Goal: Task Accomplishment & Management: Complete application form

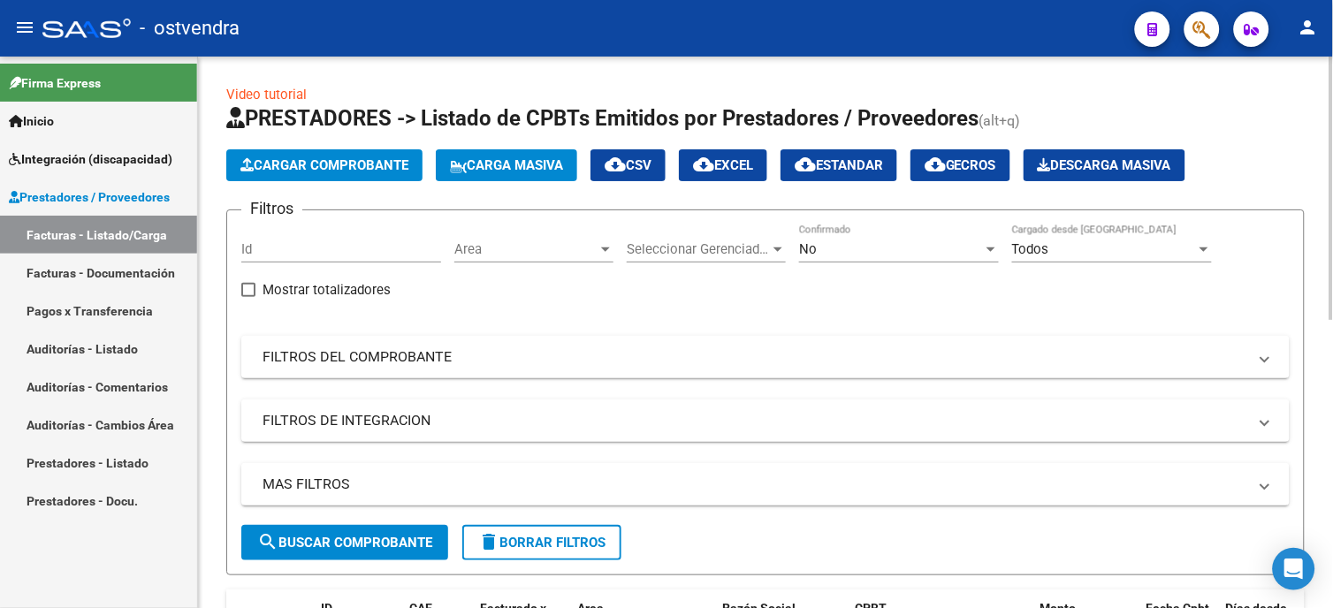
click at [853, 258] on div "No Confirmado" at bounding box center [899, 244] width 200 height 38
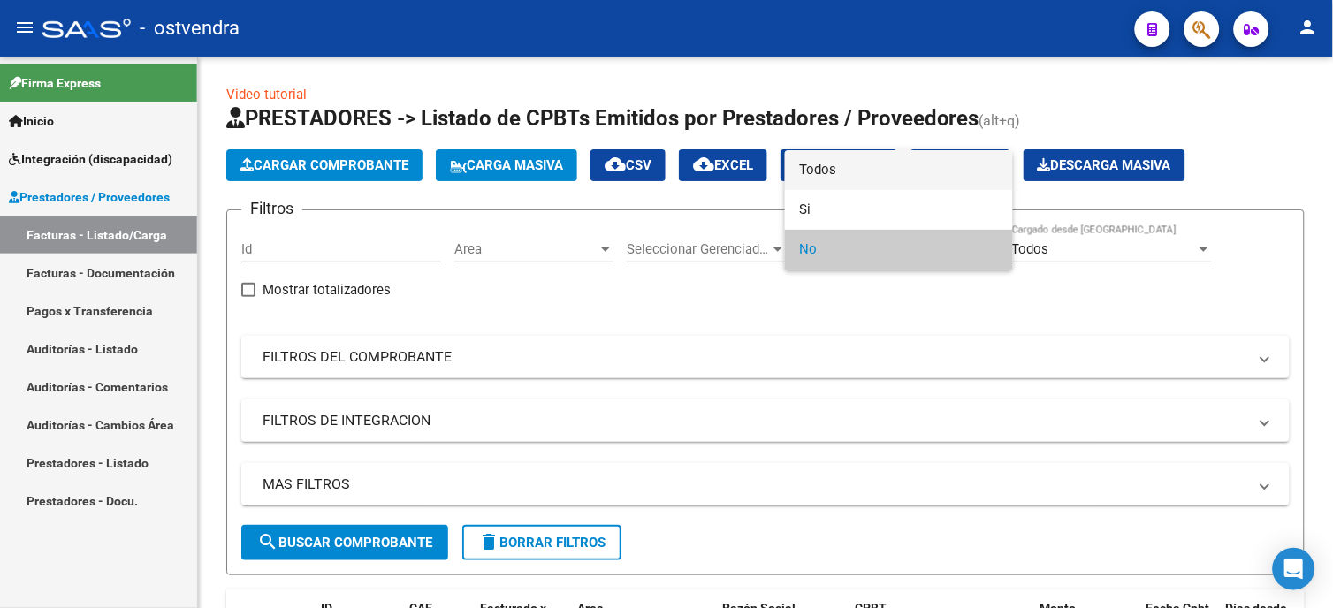
click at [852, 171] on span "Todos" at bounding box center [899, 170] width 200 height 40
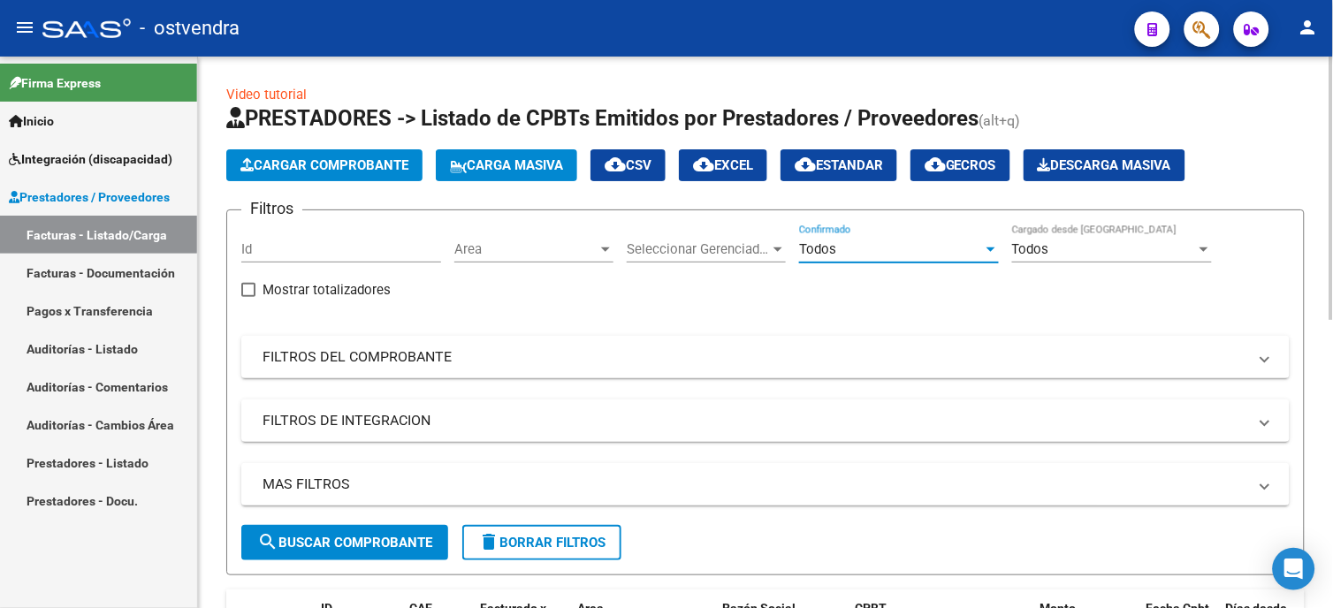
click at [425, 529] on button "search Buscar Comprobante" at bounding box center [344, 542] width 207 height 35
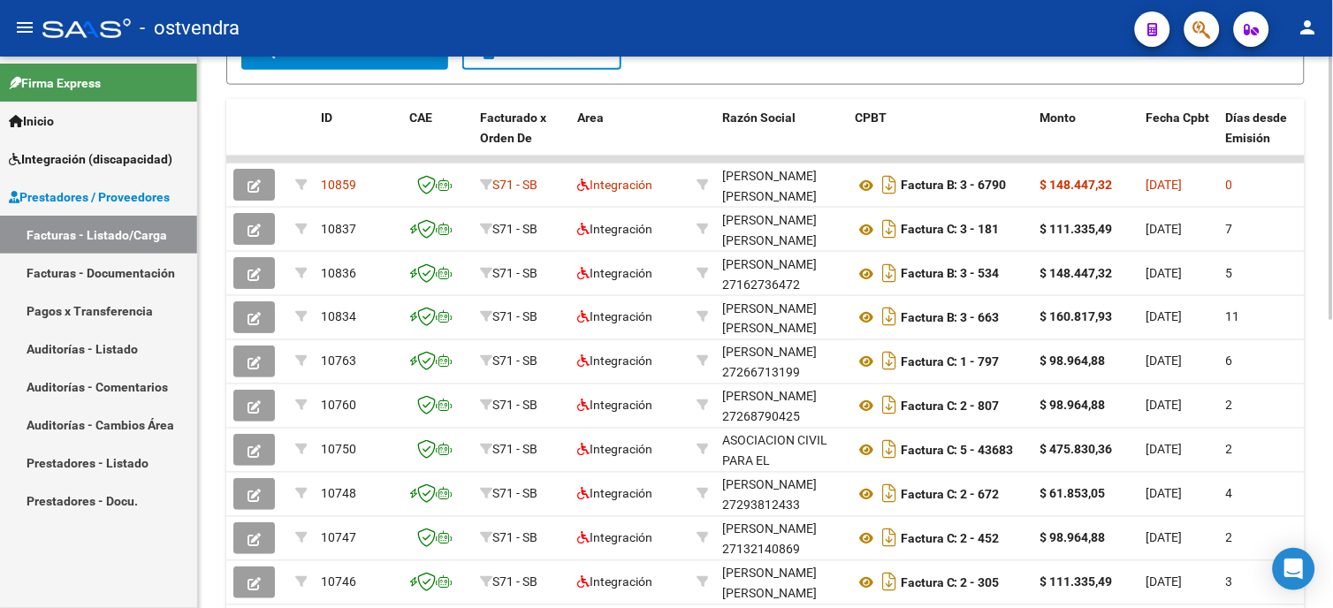
scroll to position [589, 0]
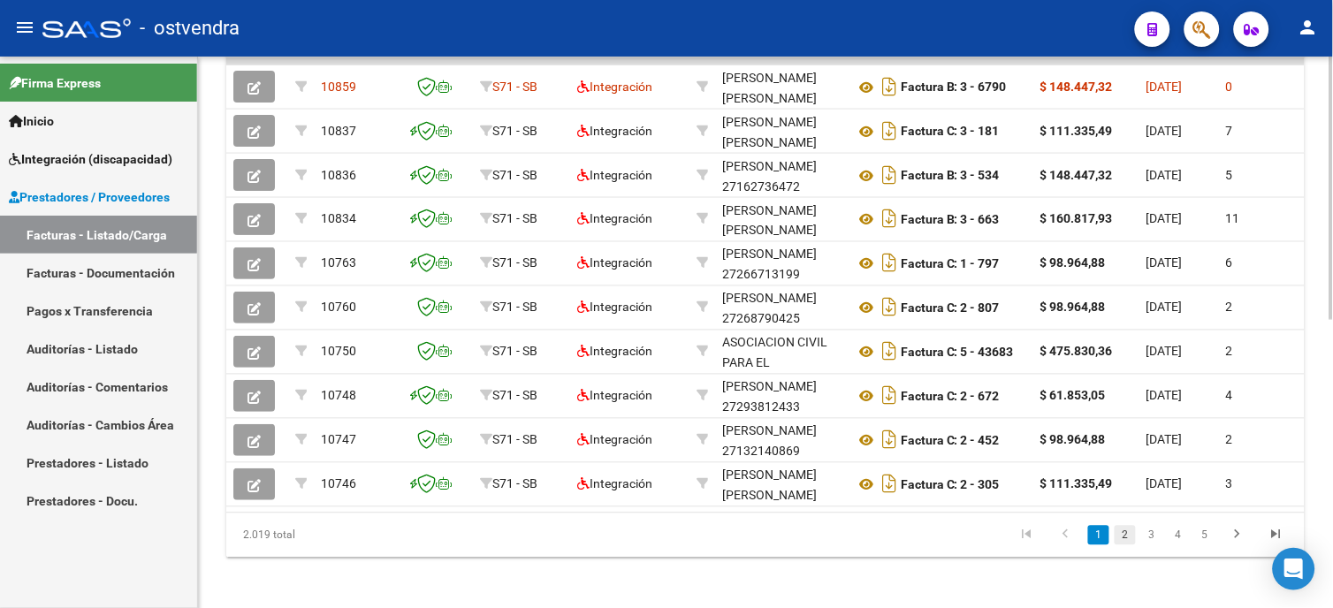
click at [1130, 545] on link "2" at bounding box center [1125, 535] width 21 height 19
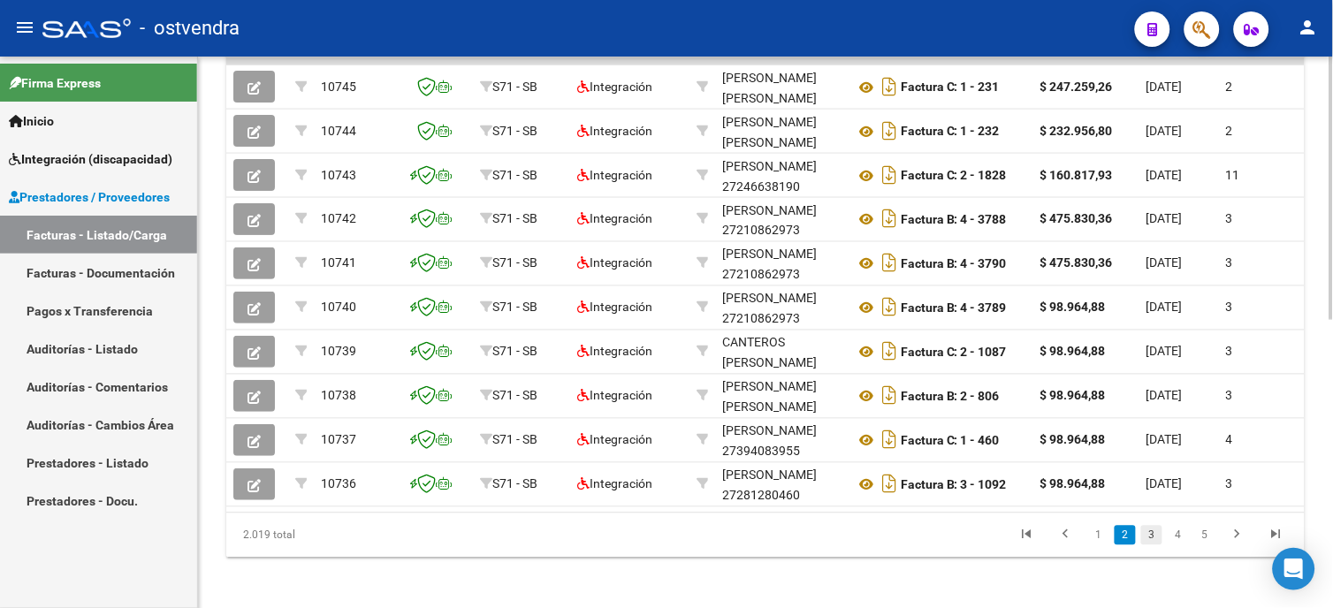
click at [1146, 545] on link "3" at bounding box center [1151, 535] width 21 height 19
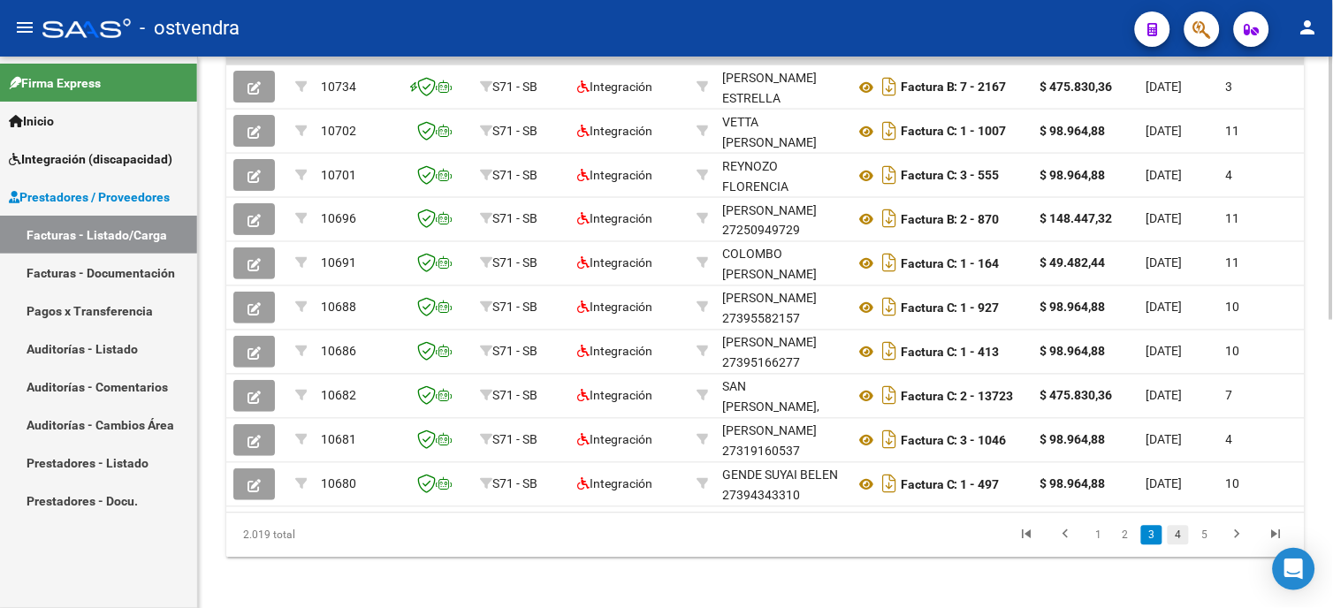
click at [1176, 545] on link "4" at bounding box center [1178, 535] width 21 height 19
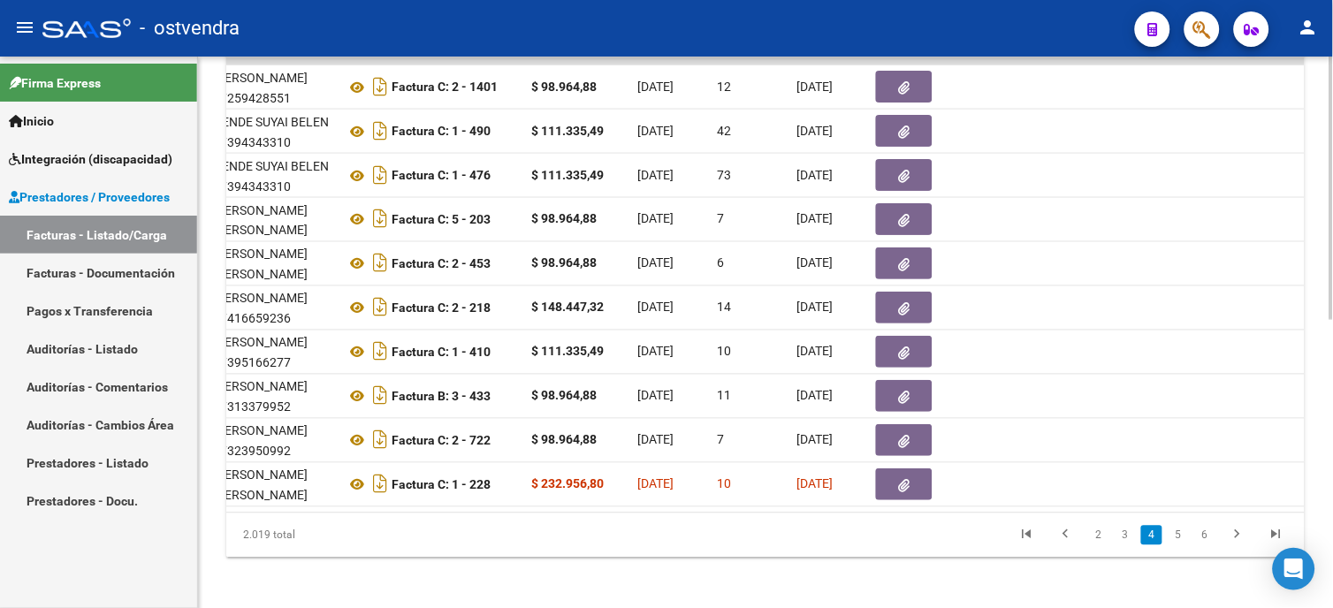
scroll to position [0, 604]
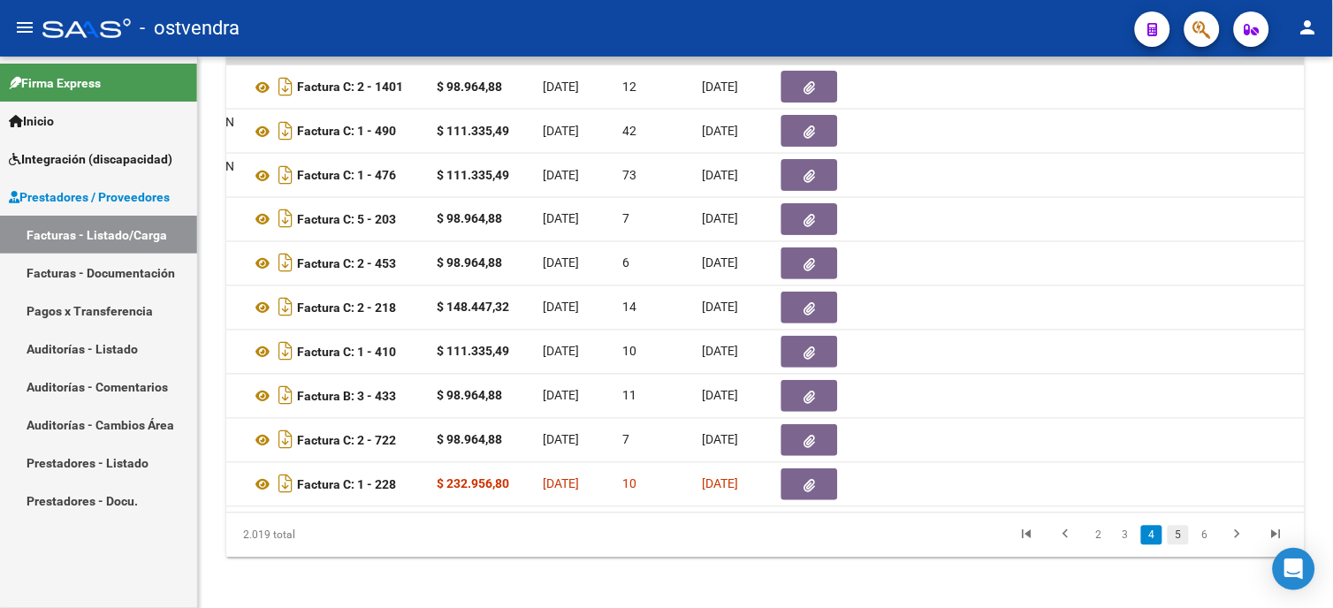
click at [1182, 545] on link "5" at bounding box center [1178, 535] width 21 height 19
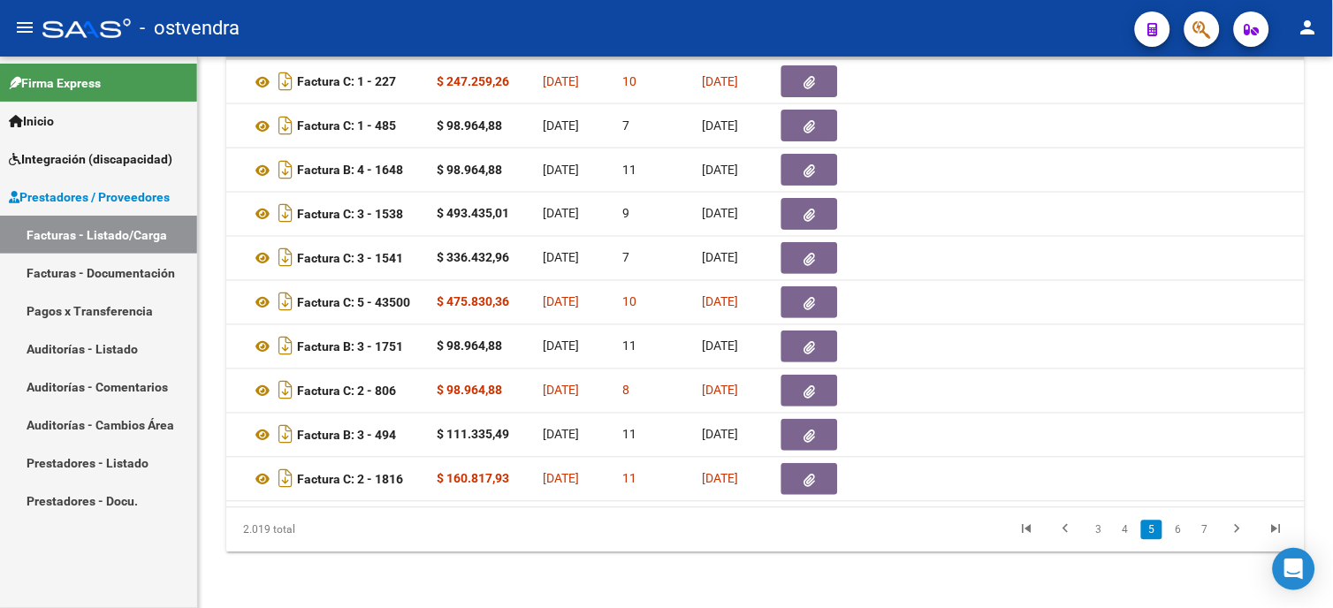
scroll to position [589, 0]
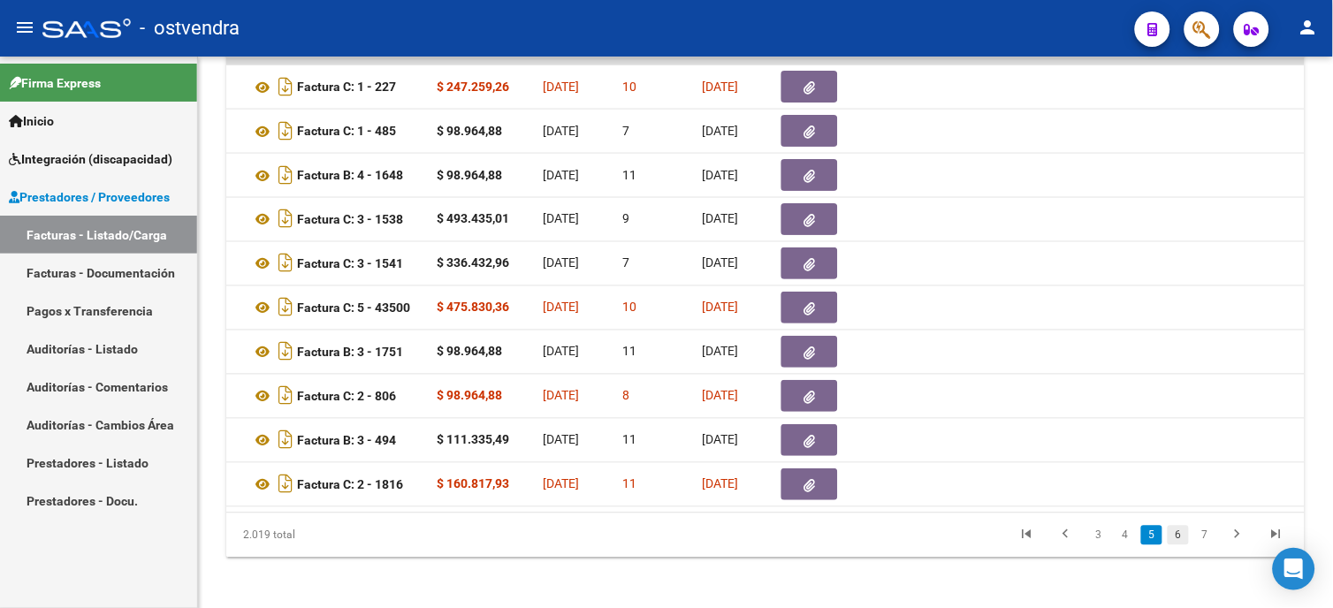
click at [1180, 545] on link "6" at bounding box center [1178, 535] width 21 height 19
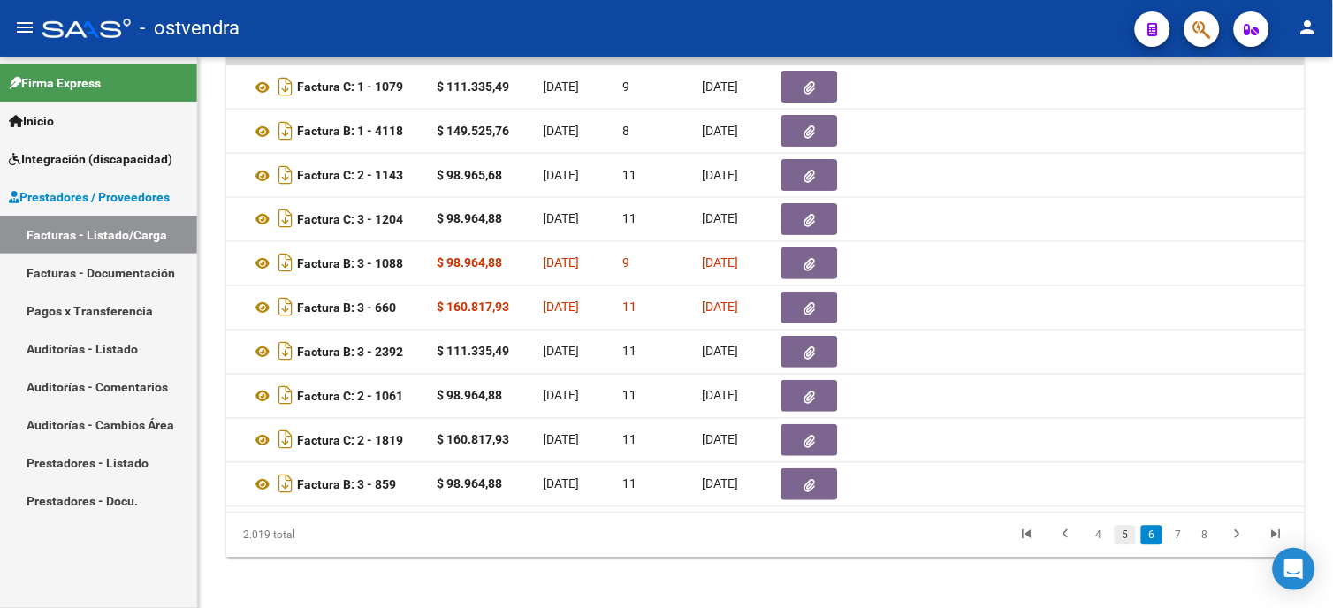
click at [1123, 545] on link "5" at bounding box center [1125, 535] width 21 height 19
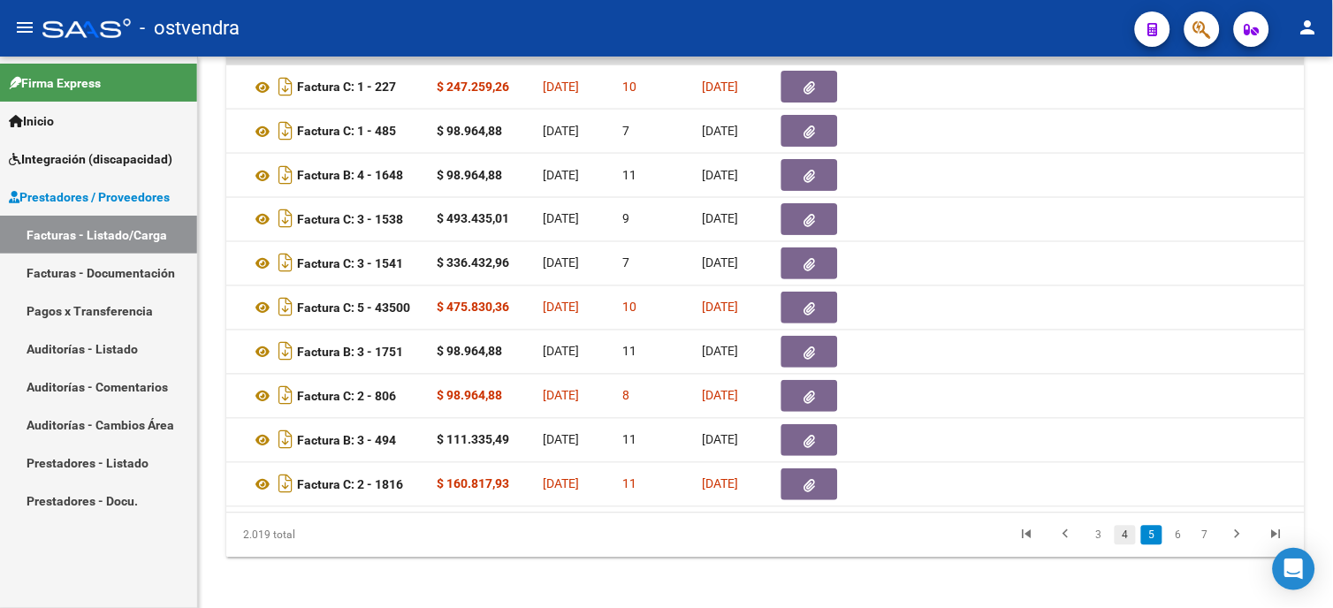
click at [1128, 545] on link "4" at bounding box center [1125, 535] width 21 height 19
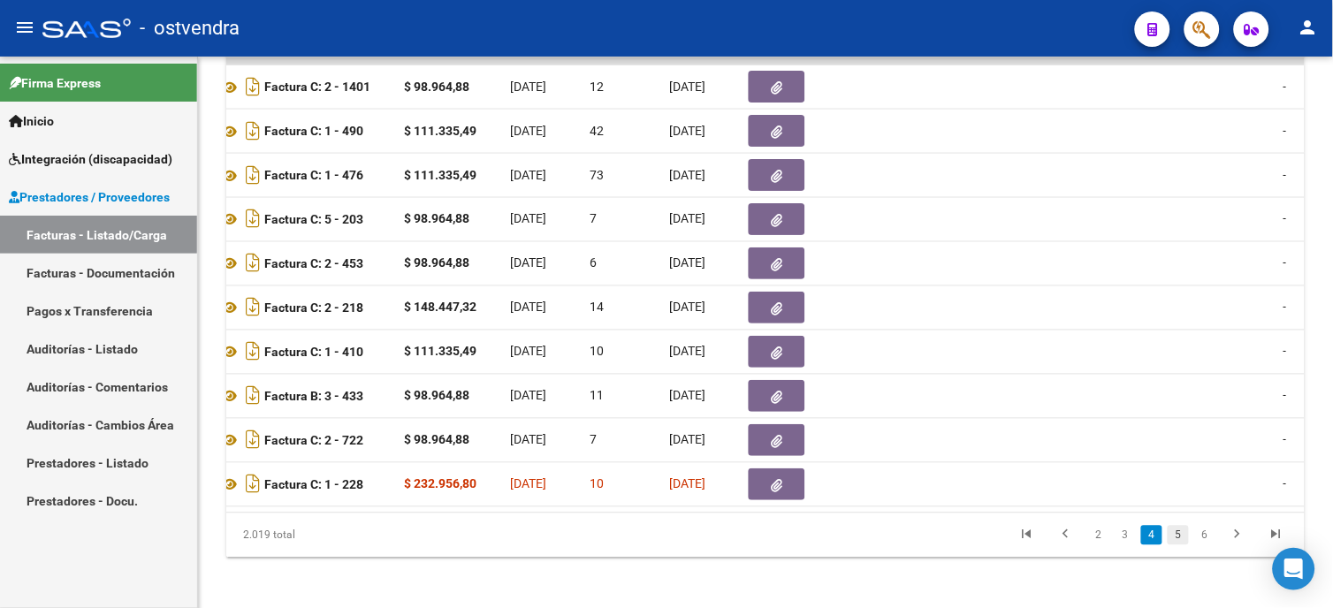
click at [1186, 545] on link "5" at bounding box center [1178, 535] width 21 height 19
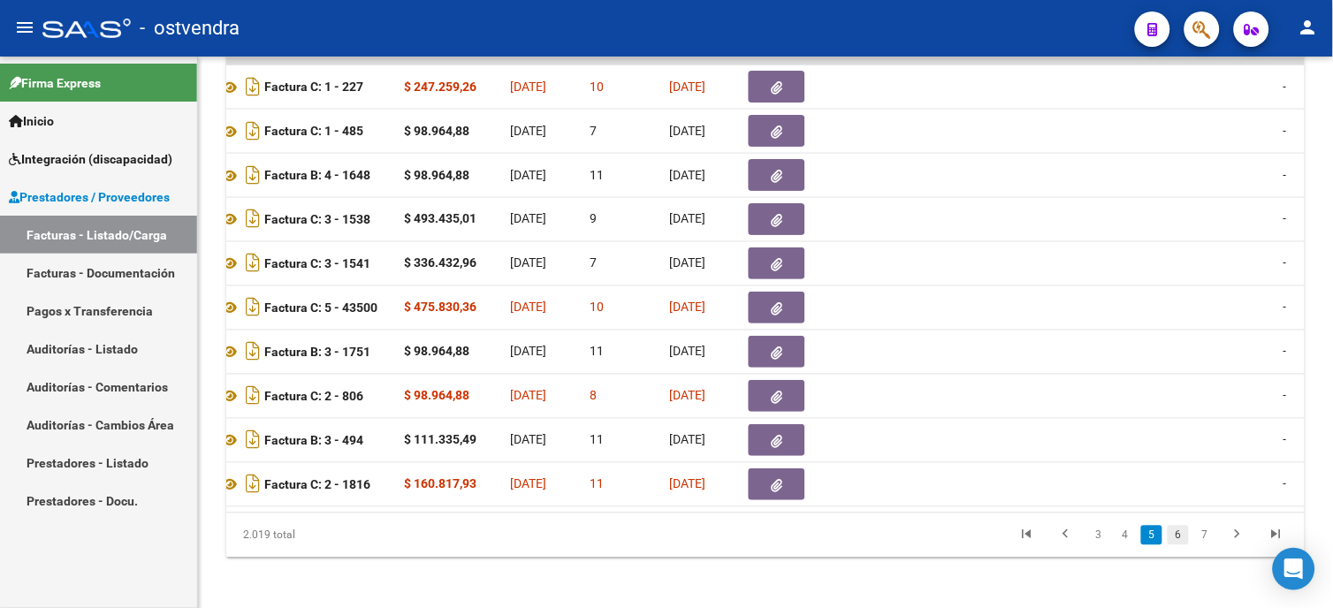
click at [1184, 545] on link "6" at bounding box center [1178, 535] width 21 height 19
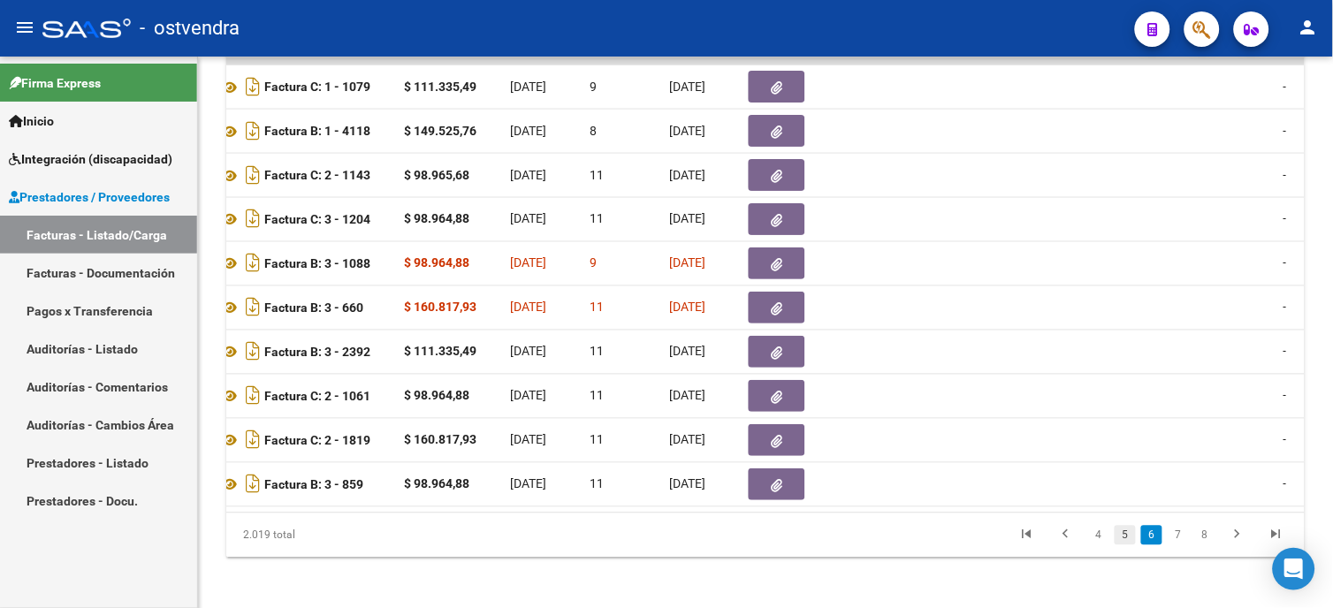
click at [1127, 545] on link "5" at bounding box center [1125, 535] width 21 height 19
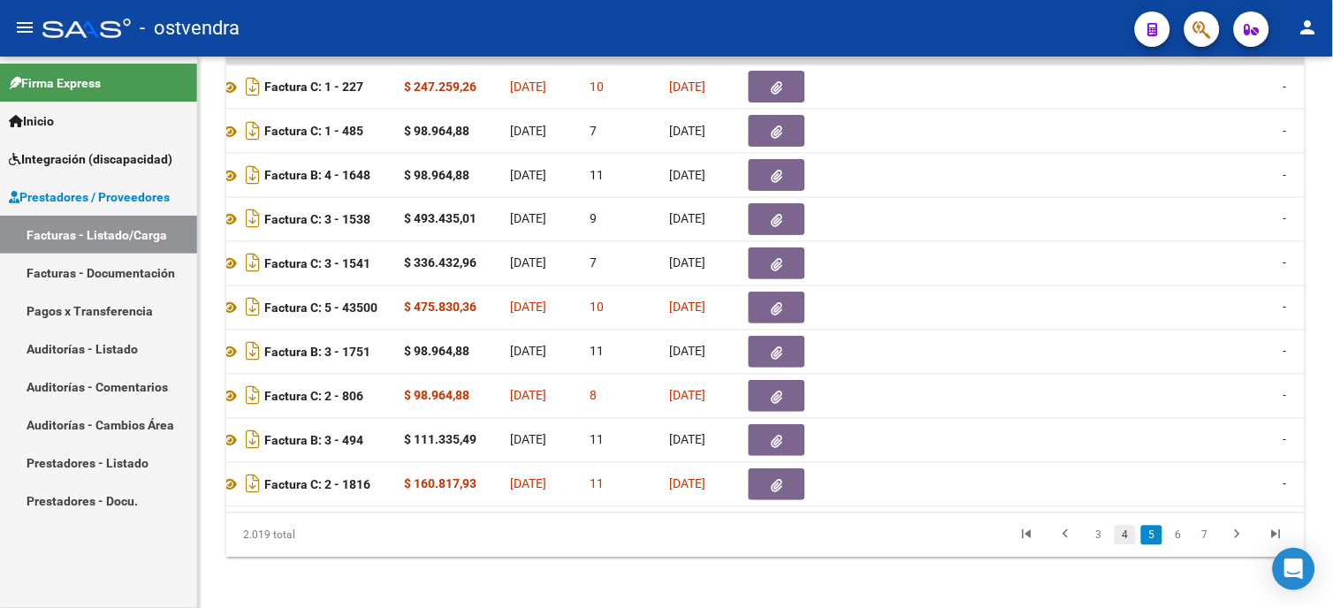
click at [1132, 545] on link "4" at bounding box center [1125, 535] width 21 height 19
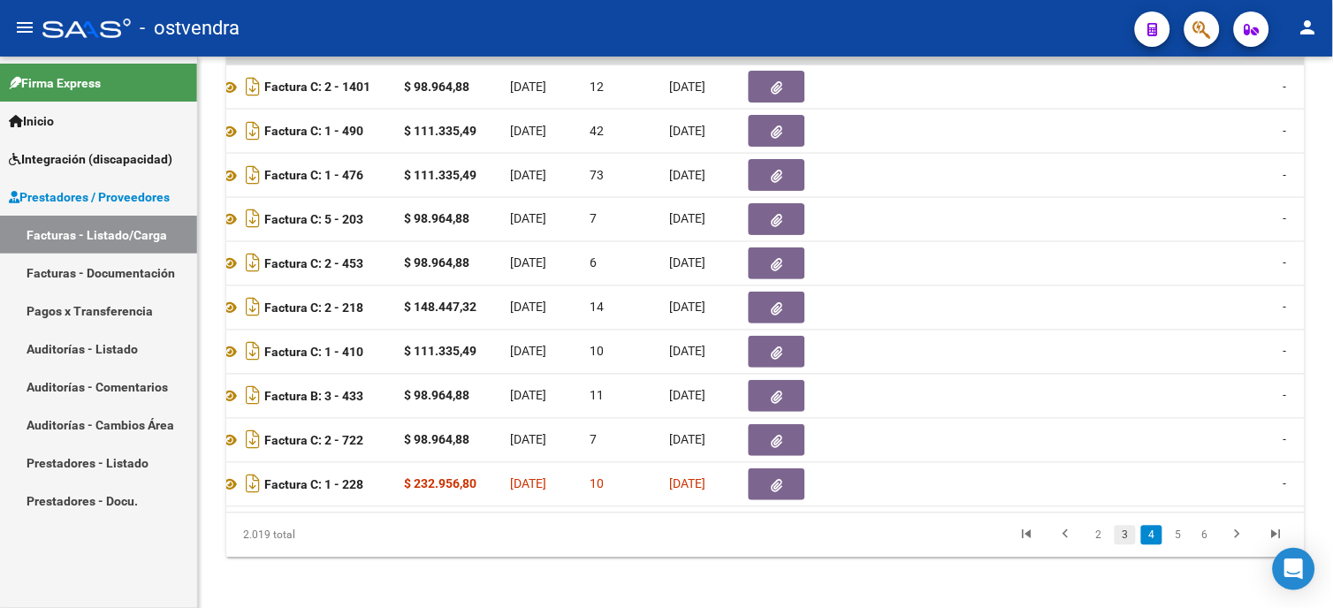
click at [1126, 545] on link "3" at bounding box center [1125, 535] width 21 height 19
click at [1135, 545] on link "2" at bounding box center [1125, 535] width 21 height 19
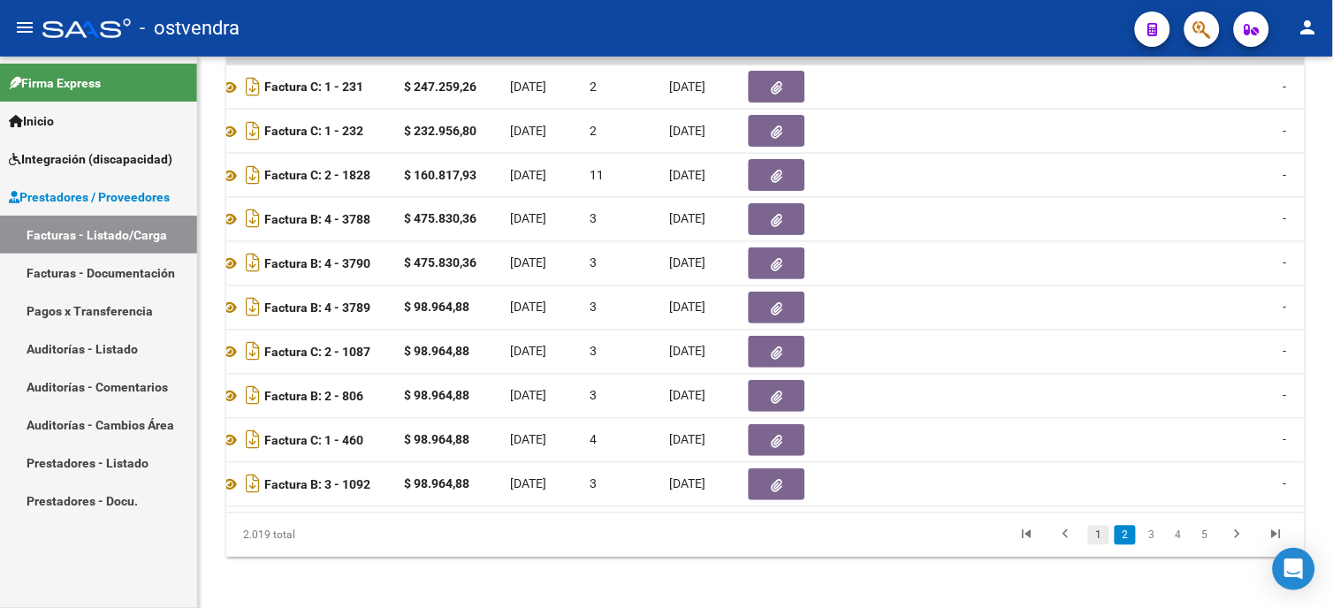
click at [1101, 545] on link "1" at bounding box center [1098, 535] width 21 height 19
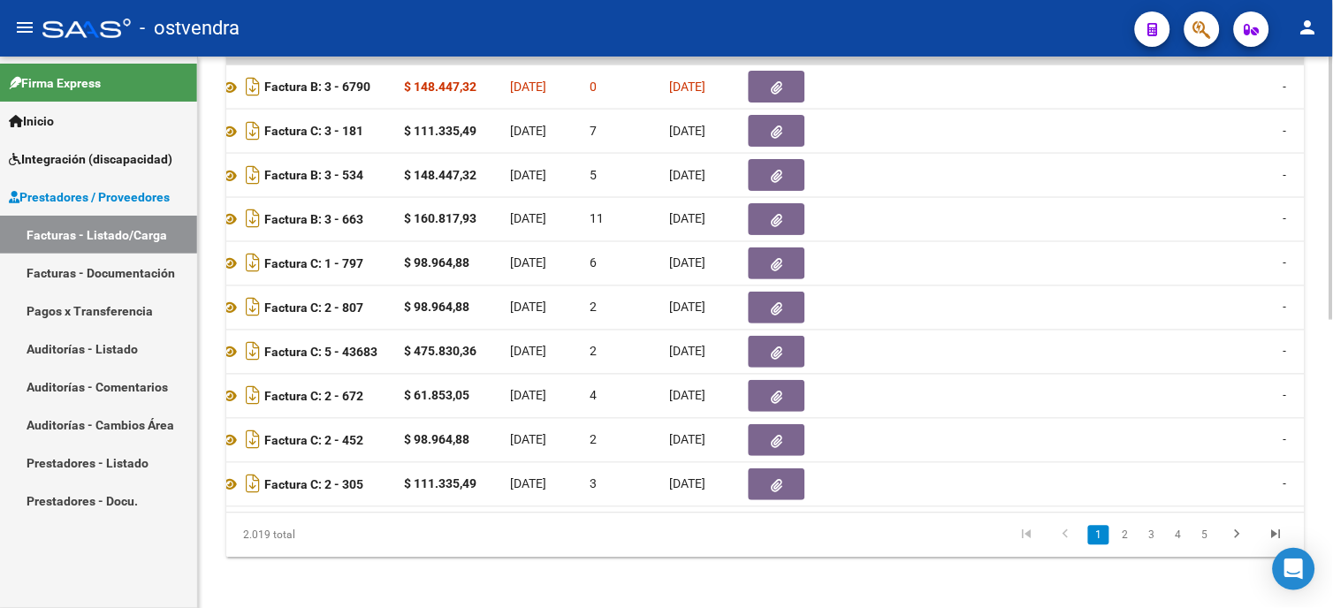
scroll to position [0, 0]
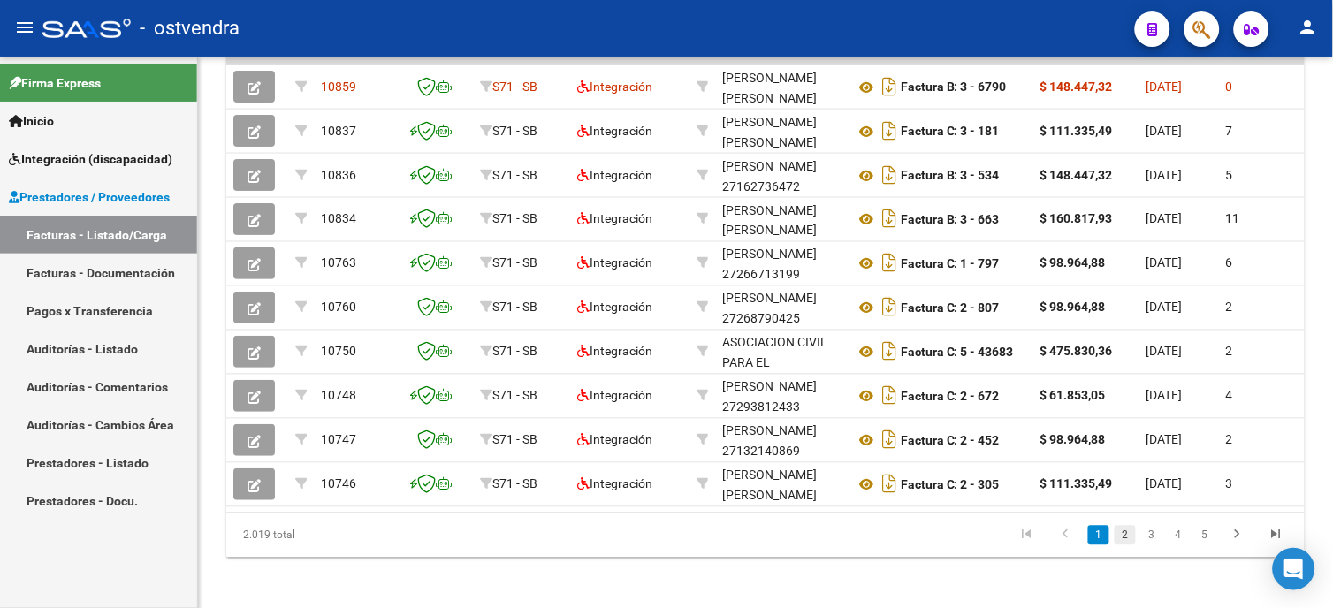
click at [1124, 544] on link "2" at bounding box center [1125, 535] width 21 height 19
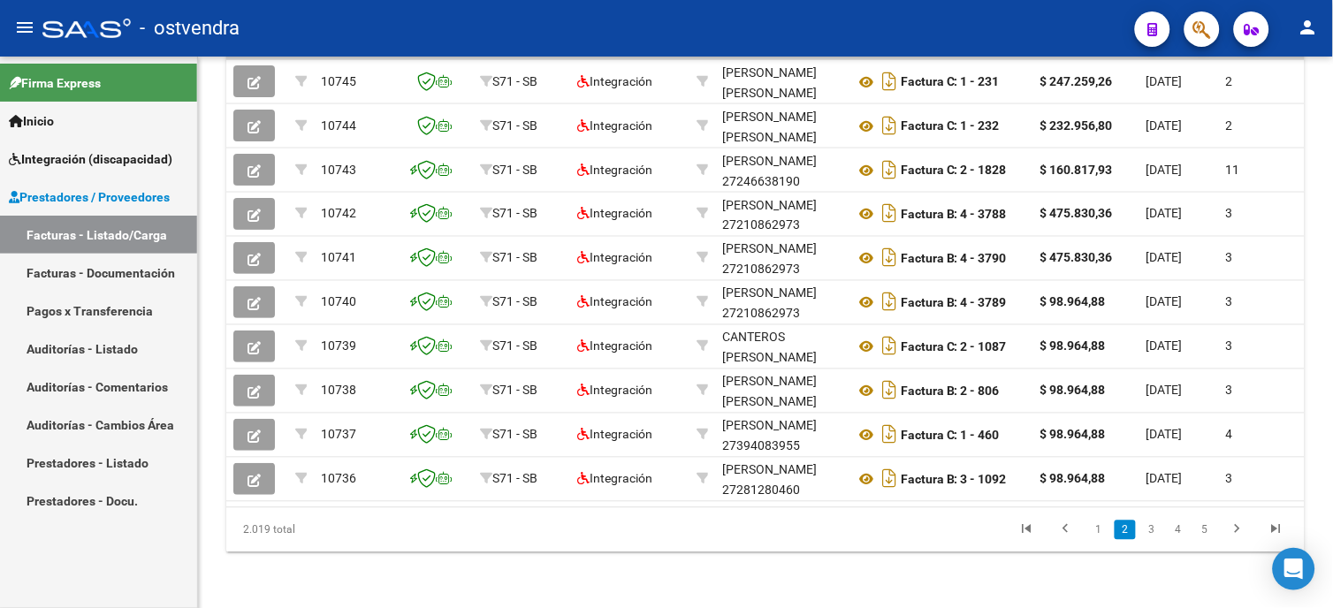
scroll to position [589, 0]
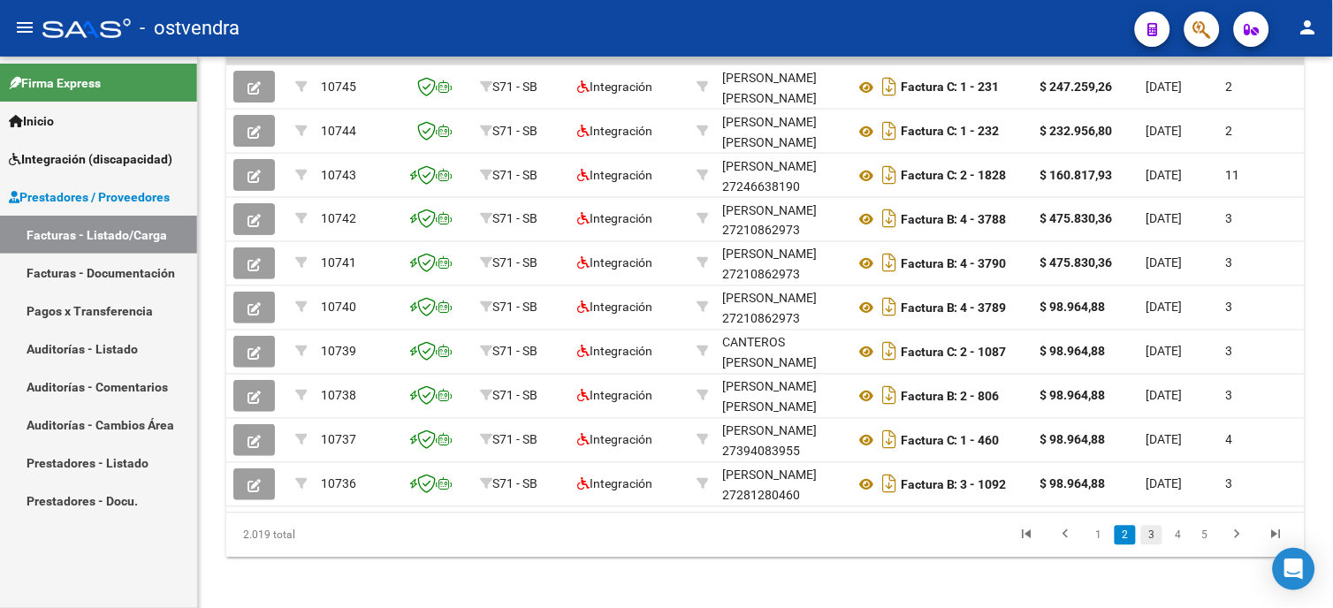
click at [1149, 545] on link "3" at bounding box center [1151, 535] width 21 height 19
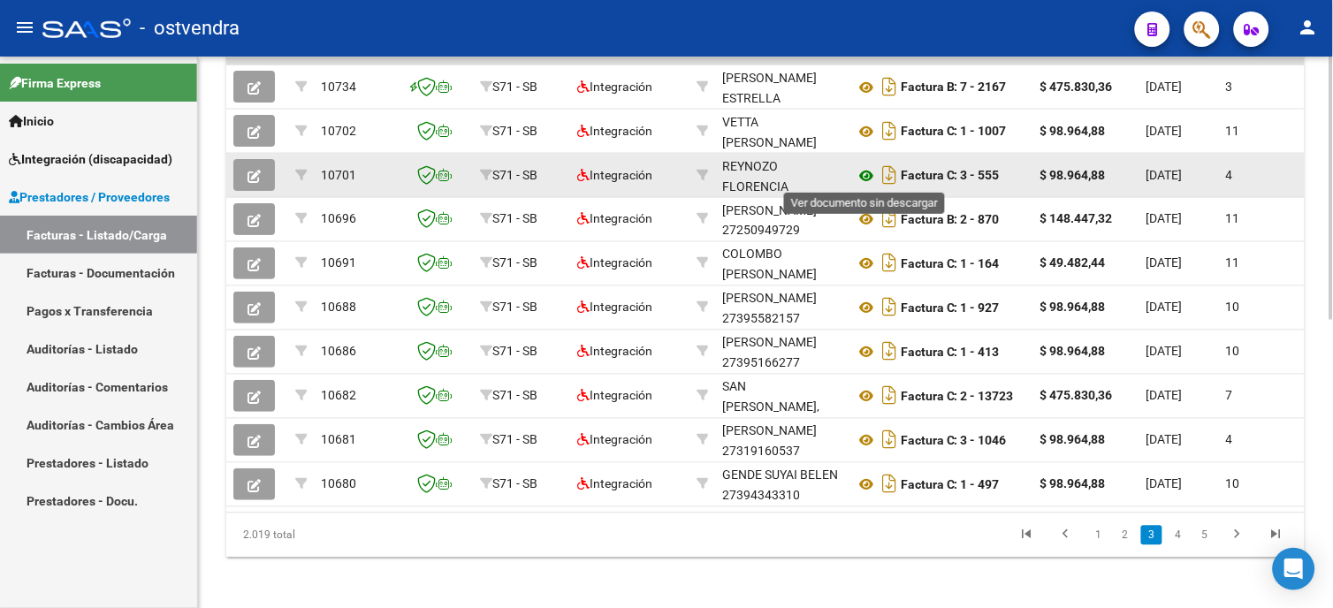
click at [864, 179] on icon at bounding box center [866, 175] width 23 height 21
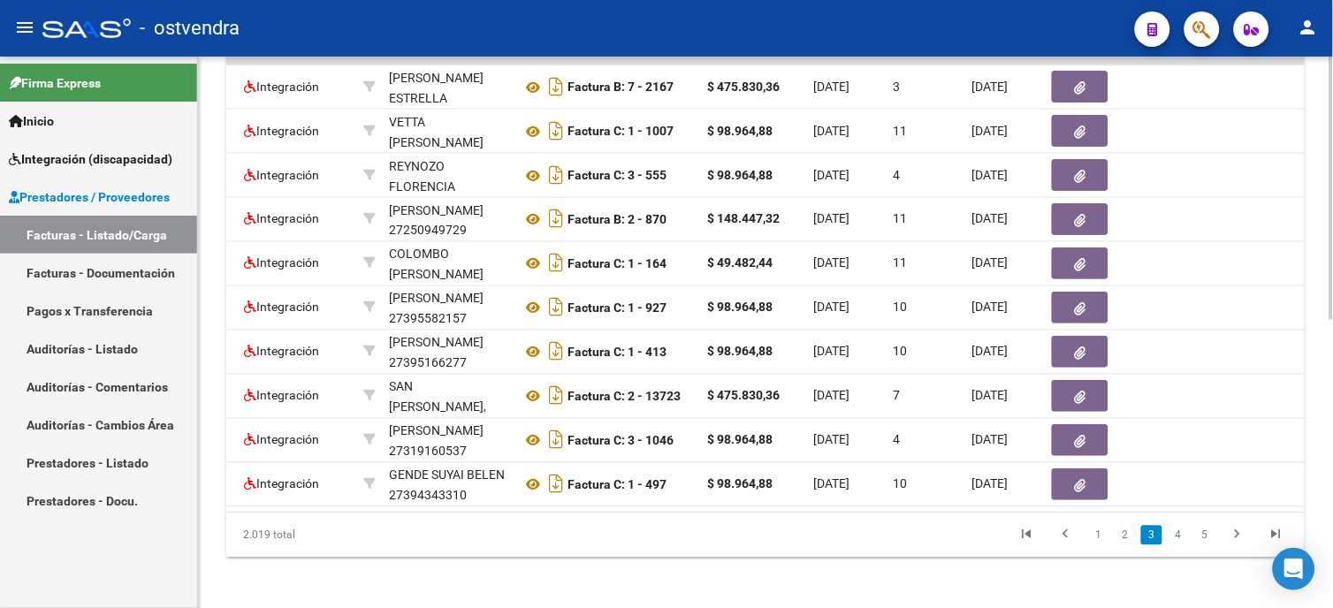
scroll to position [0, 322]
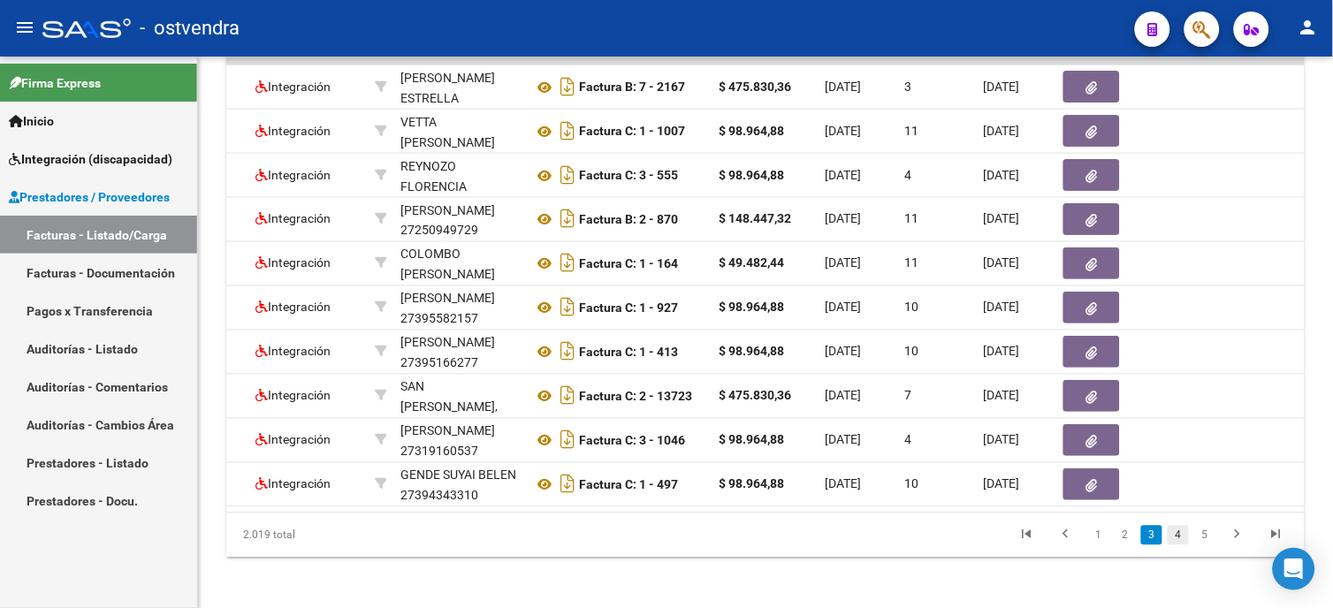
click at [1186, 545] on link "4" at bounding box center [1178, 535] width 21 height 19
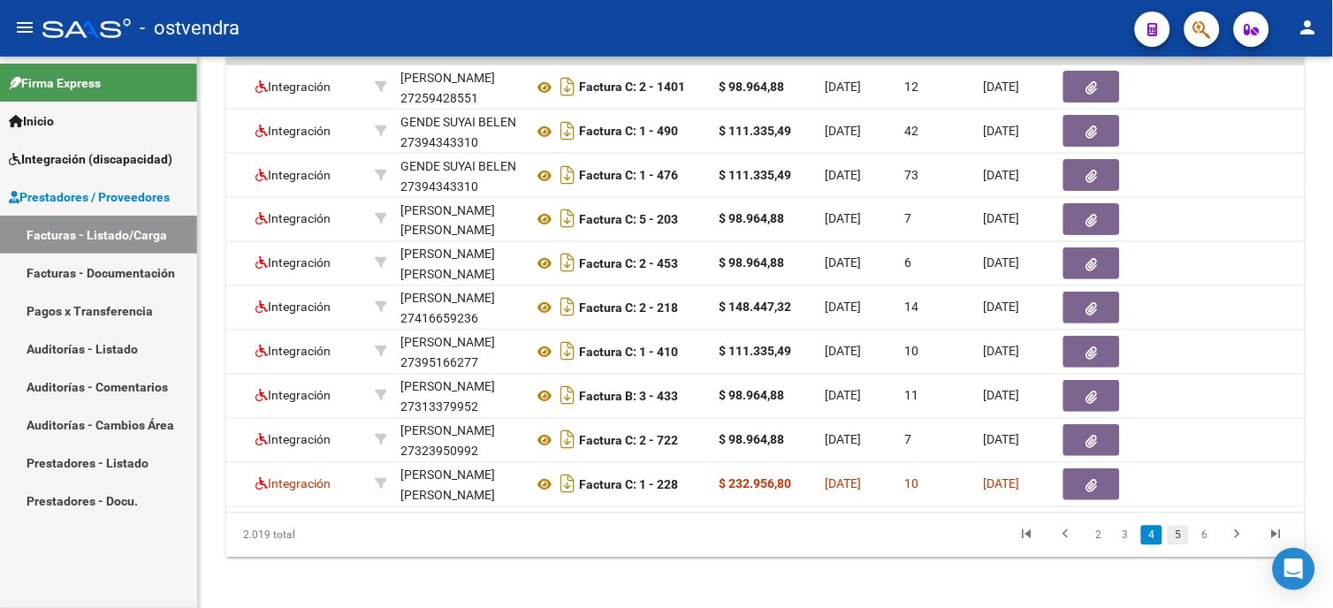
click at [1180, 545] on link "5" at bounding box center [1178, 535] width 21 height 19
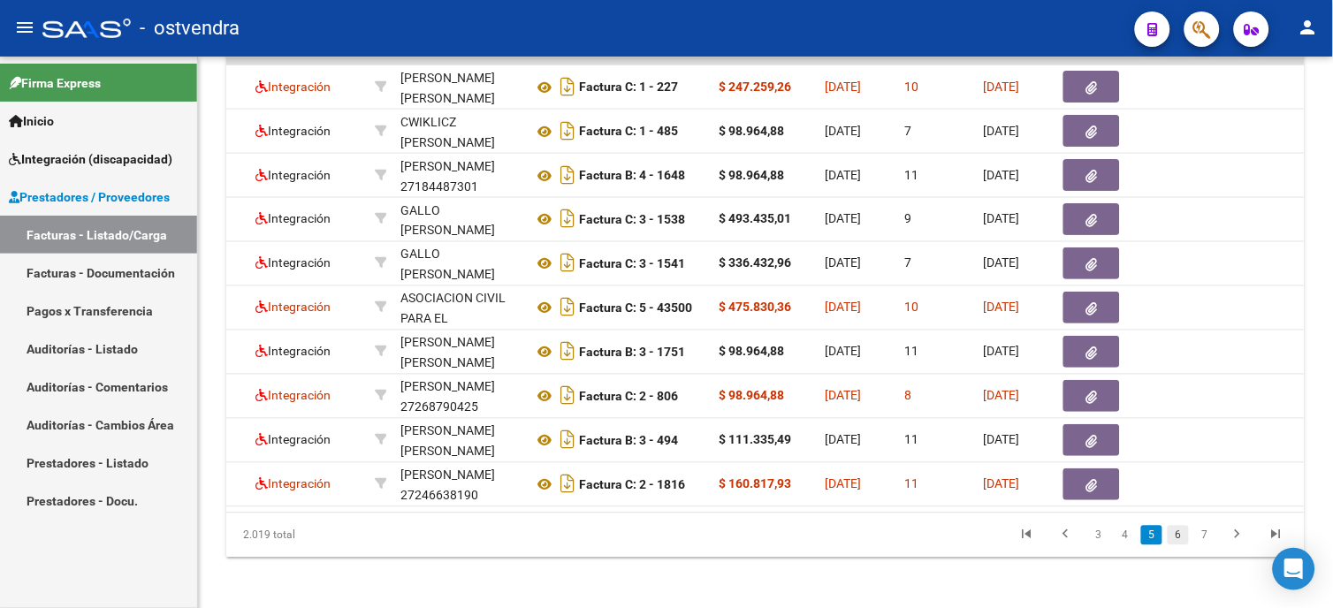
click at [1186, 545] on link "6" at bounding box center [1178, 535] width 21 height 19
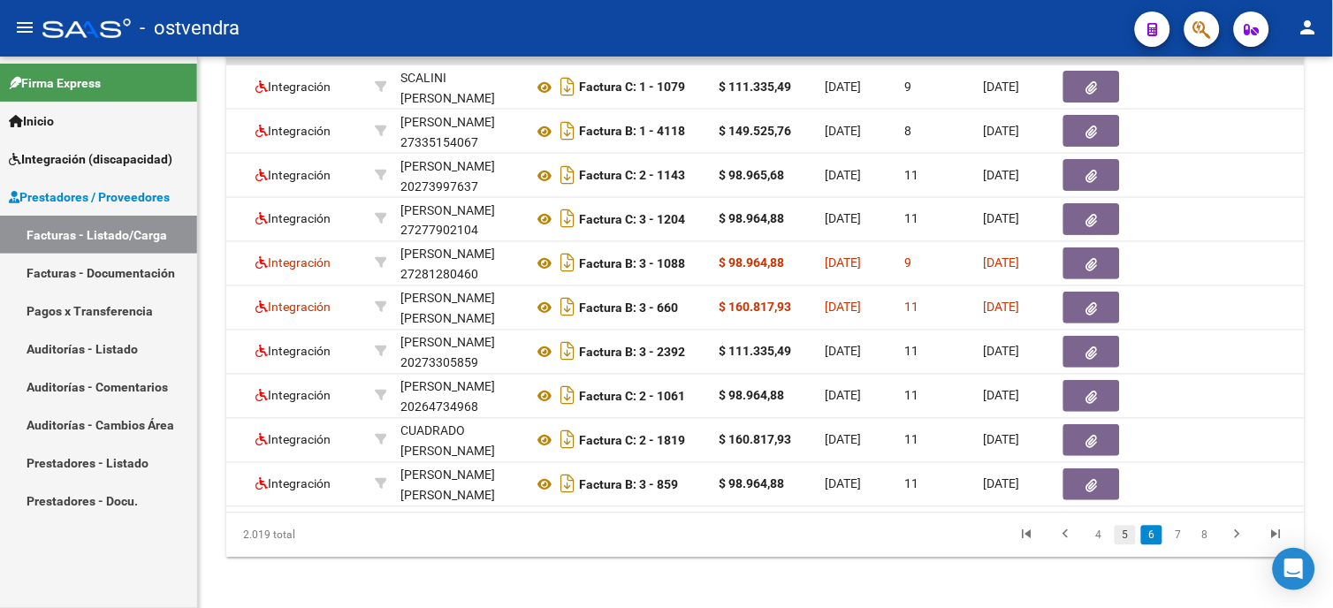
click at [1129, 545] on link "5" at bounding box center [1125, 535] width 21 height 19
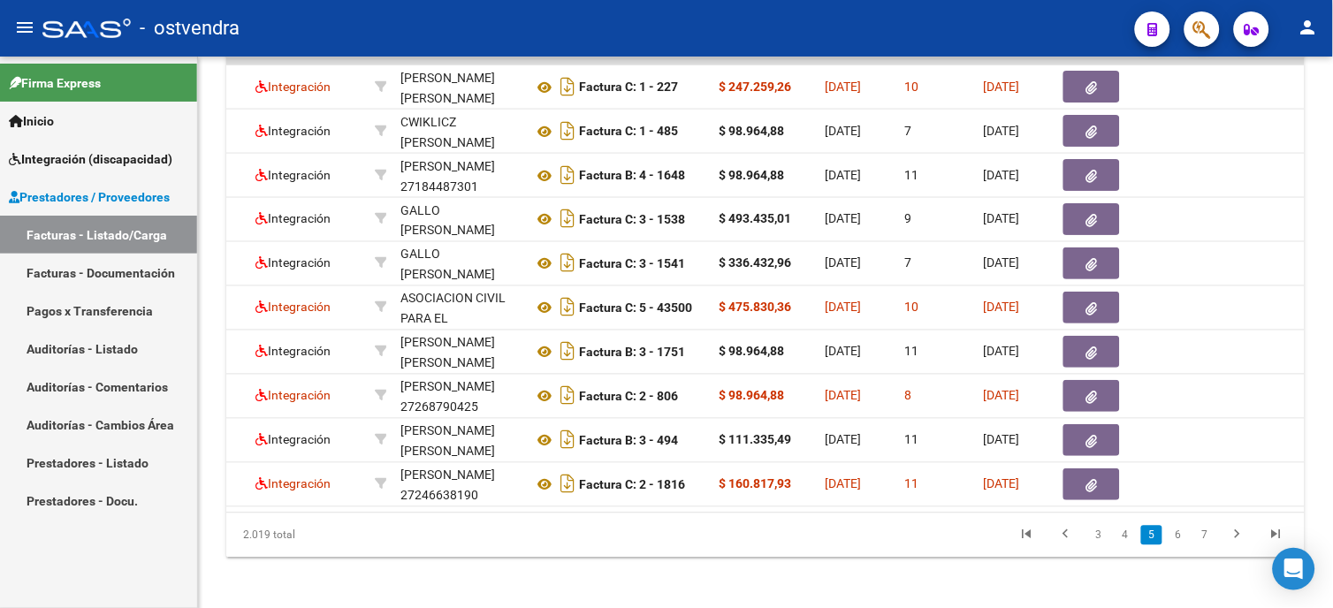
click at [115, 151] on span "Integración (discapacidad)" at bounding box center [91, 158] width 164 height 19
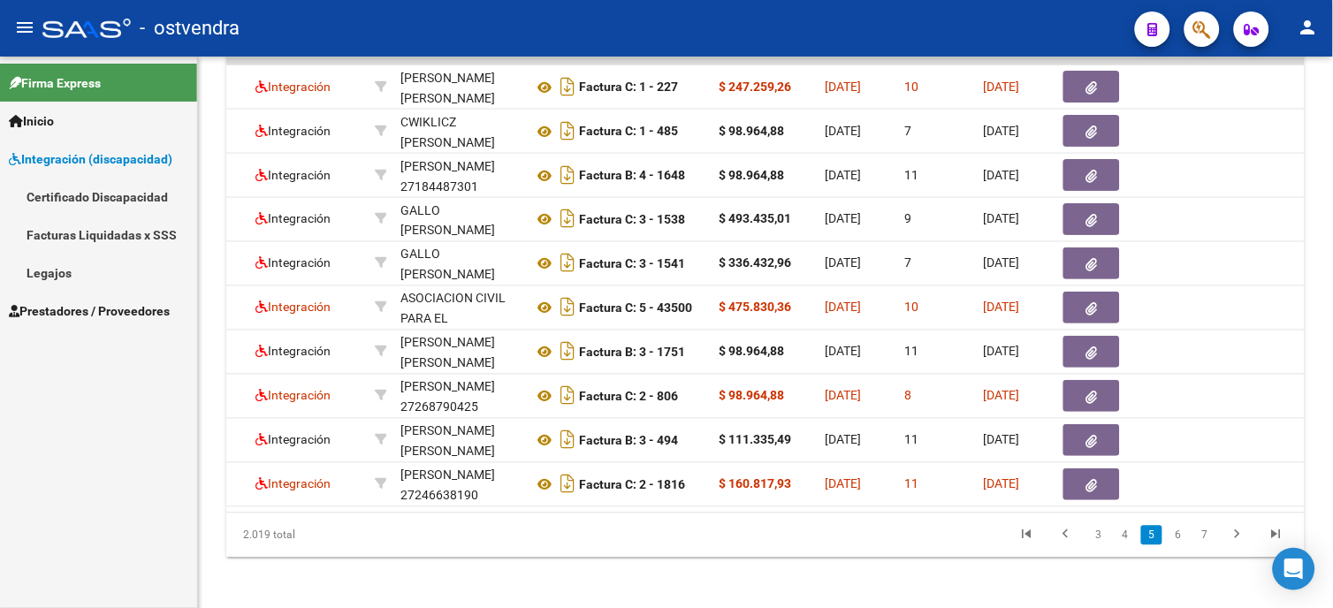
click at [168, 260] on link "Legajos" at bounding box center [98, 273] width 197 height 38
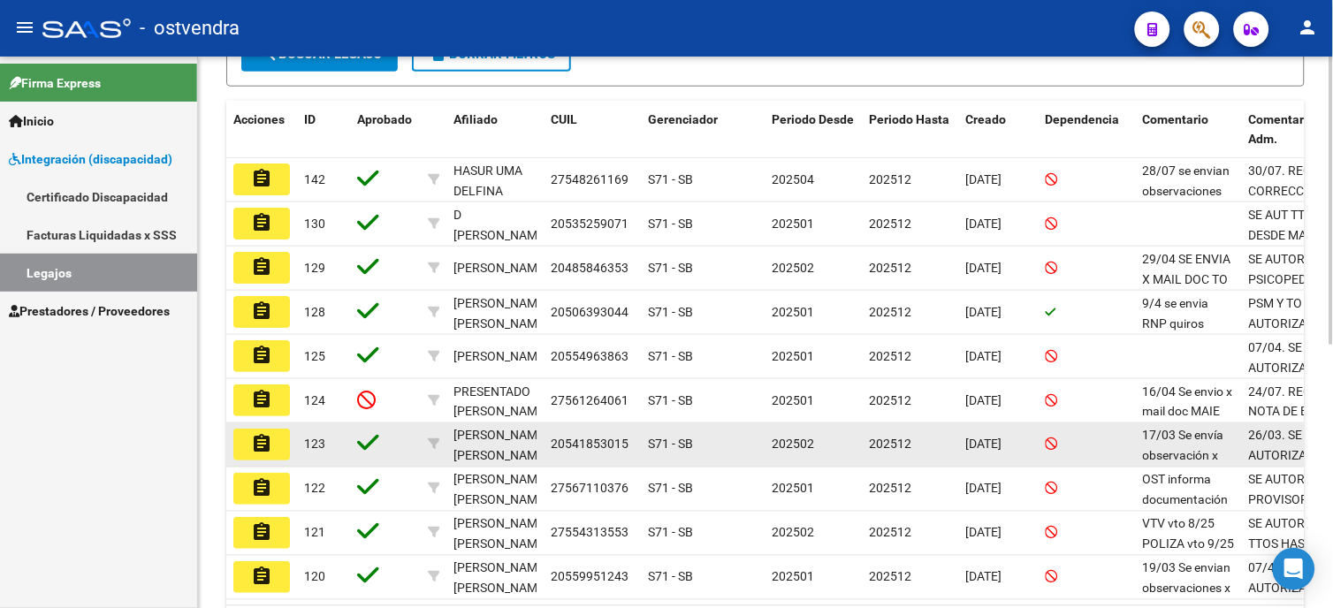
scroll to position [491, 0]
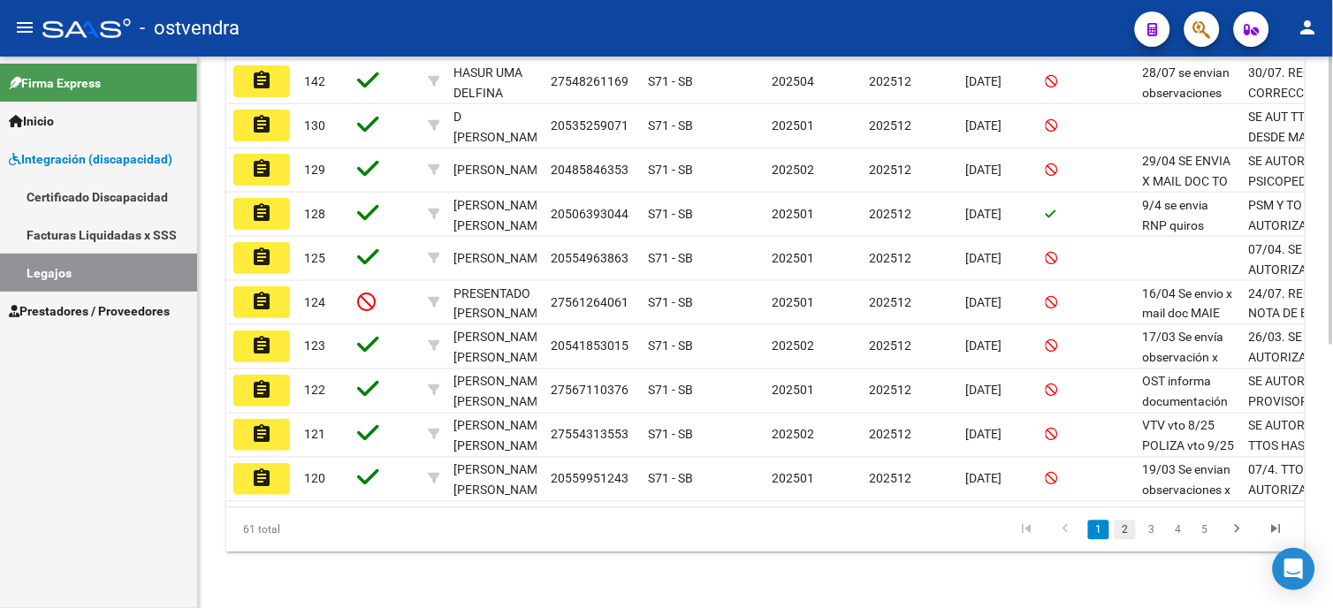
click at [1121, 540] on link "2" at bounding box center [1125, 530] width 21 height 19
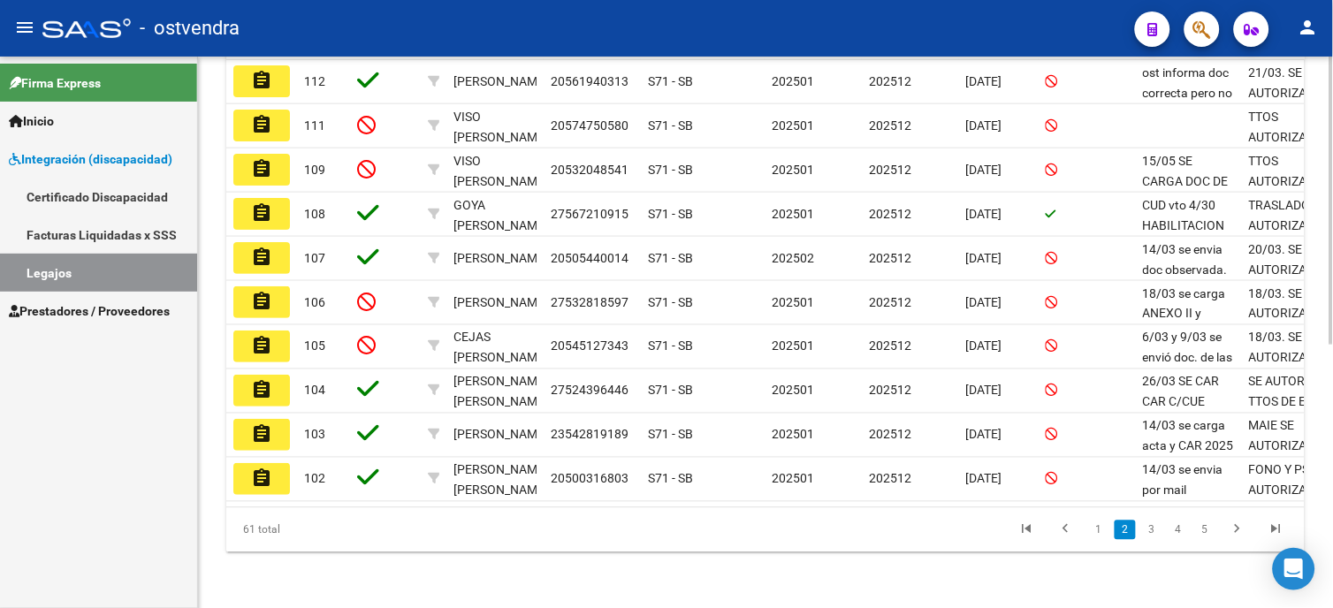
click at [1151, 540] on link "3" at bounding box center [1151, 530] width 21 height 19
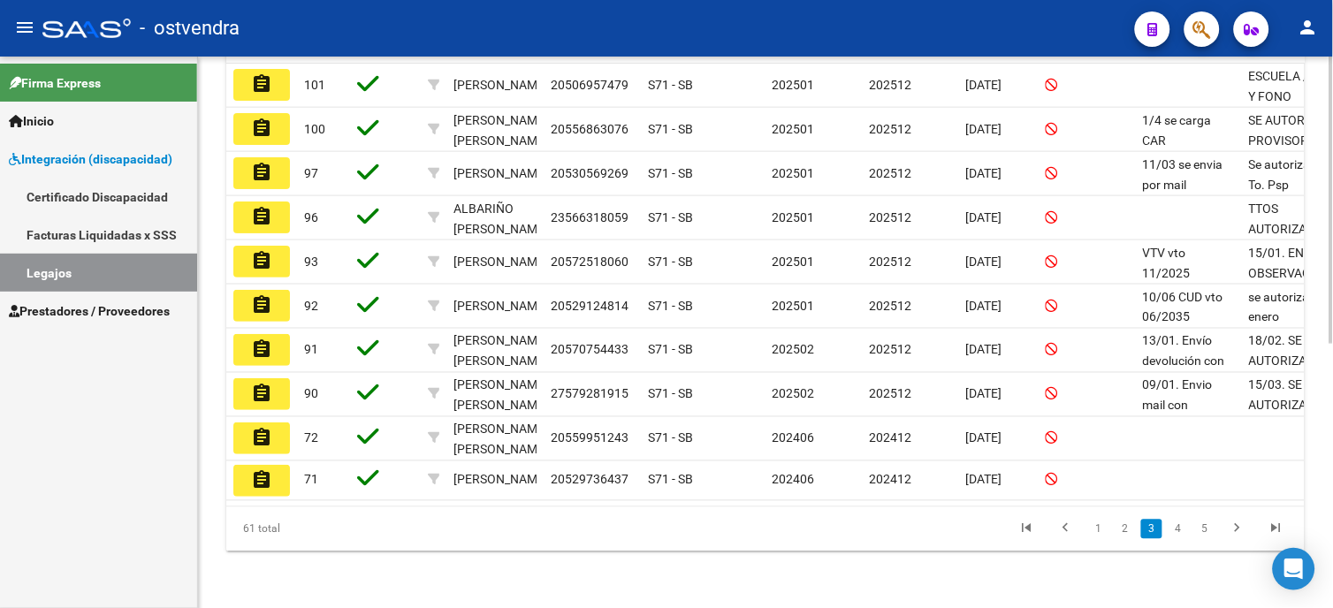
scroll to position [196, 0]
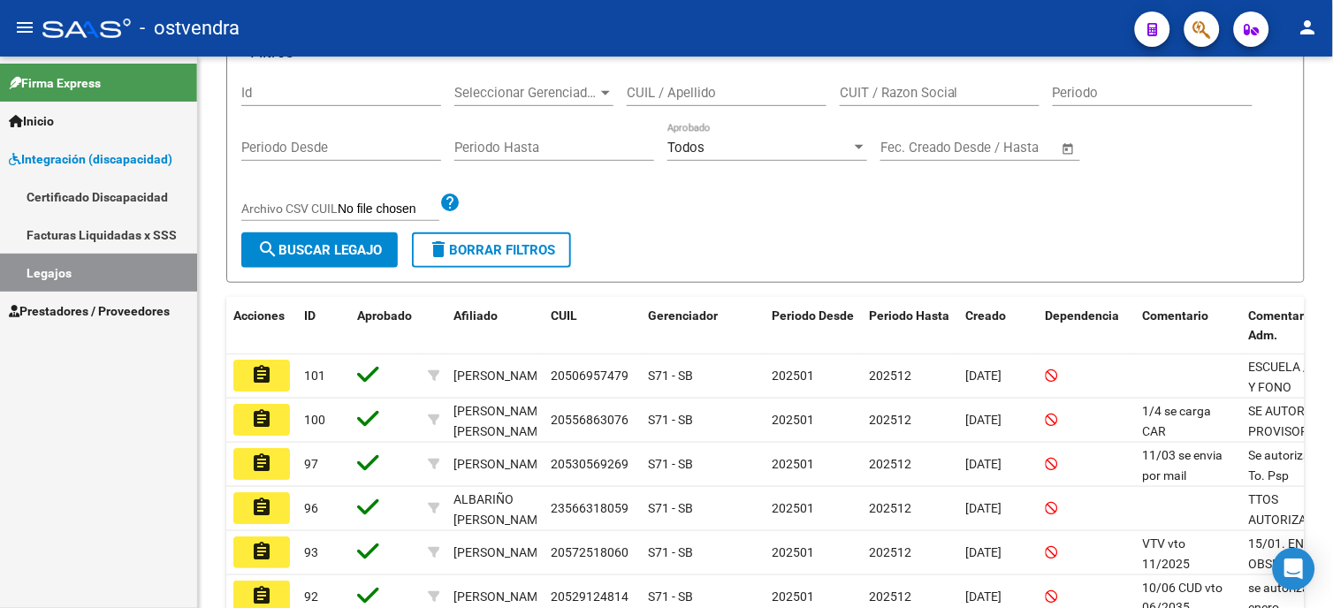
click at [91, 316] on span "Prestadores / Proveedores" at bounding box center [89, 310] width 161 height 19
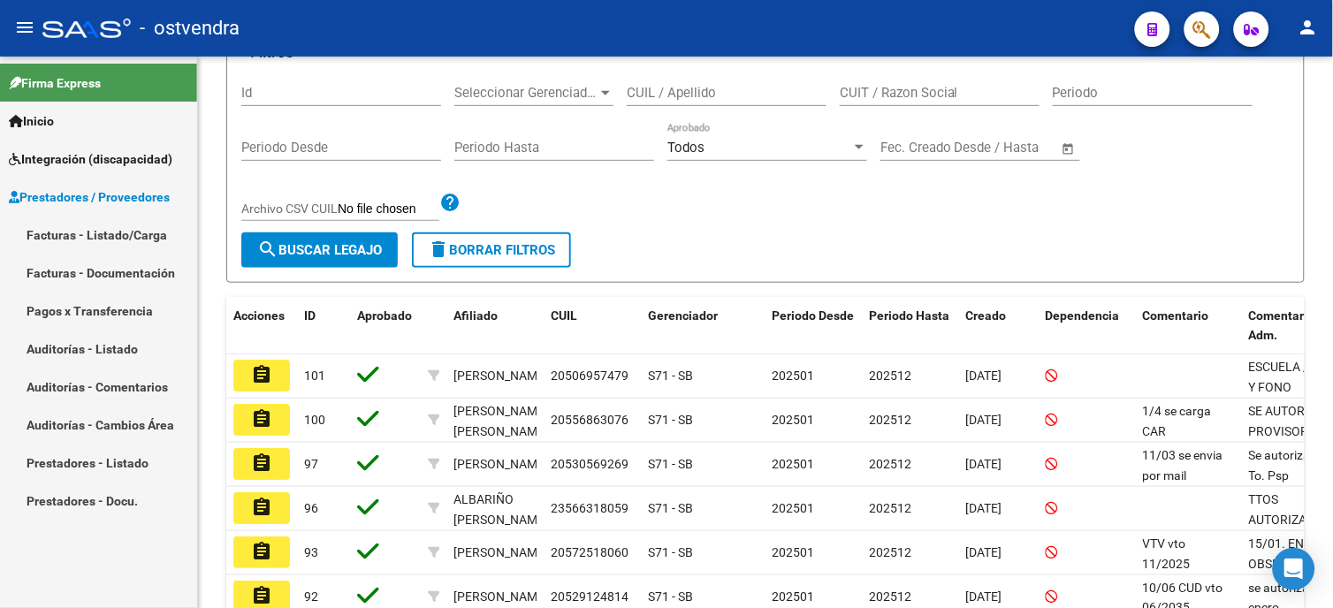
click at [113, 236] on link "Facturas - Listado/Carga" at bounding box center [98, 235] width 197 height 38
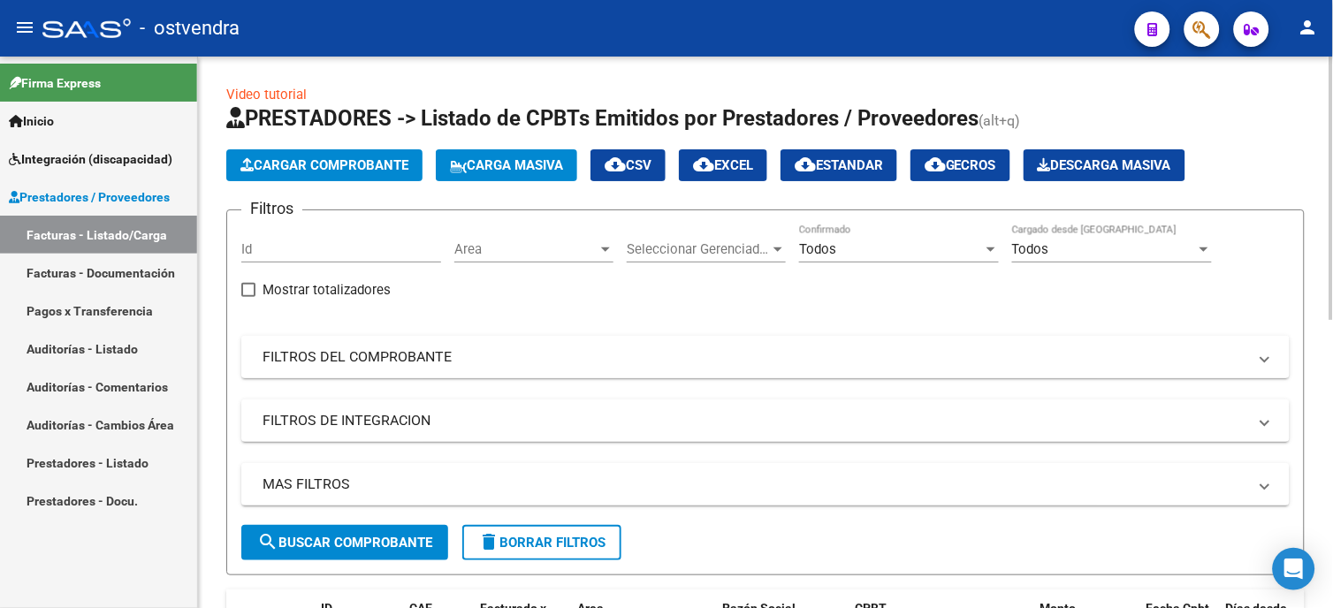
click at [427, 357] on mat-panel-title "FILTROS DEL COMPROBANTE" at bounding box center [755, 356] width 985 height 19
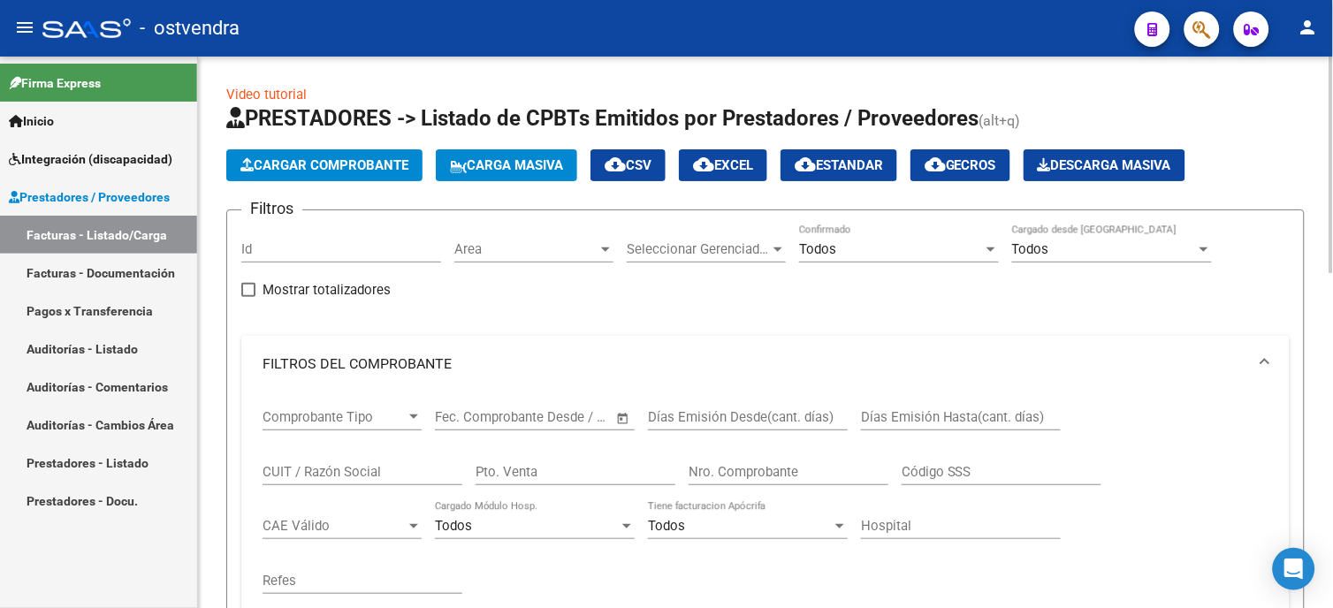
click at [342, 164] on span "Cargar Comprobante" at bounding box center [324, 165] width 168 height 16
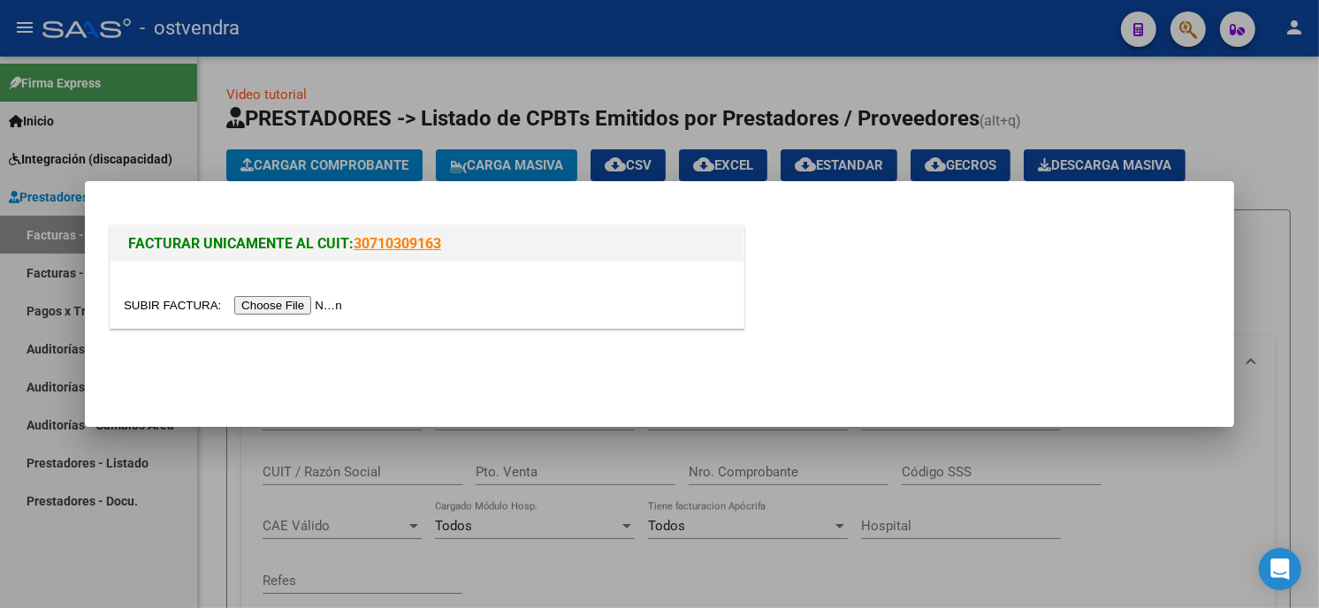
click at [303, 299] on input "file" at bounding box center [236, 305] width 224 height 19
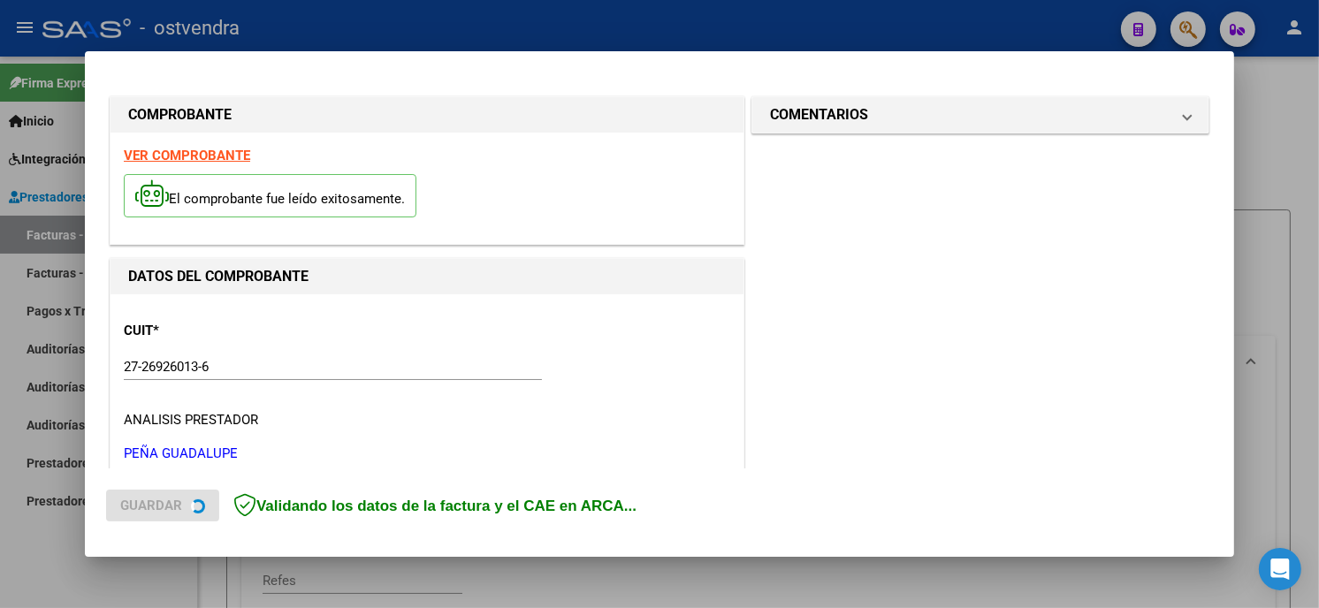
scroll to position [417, 0]
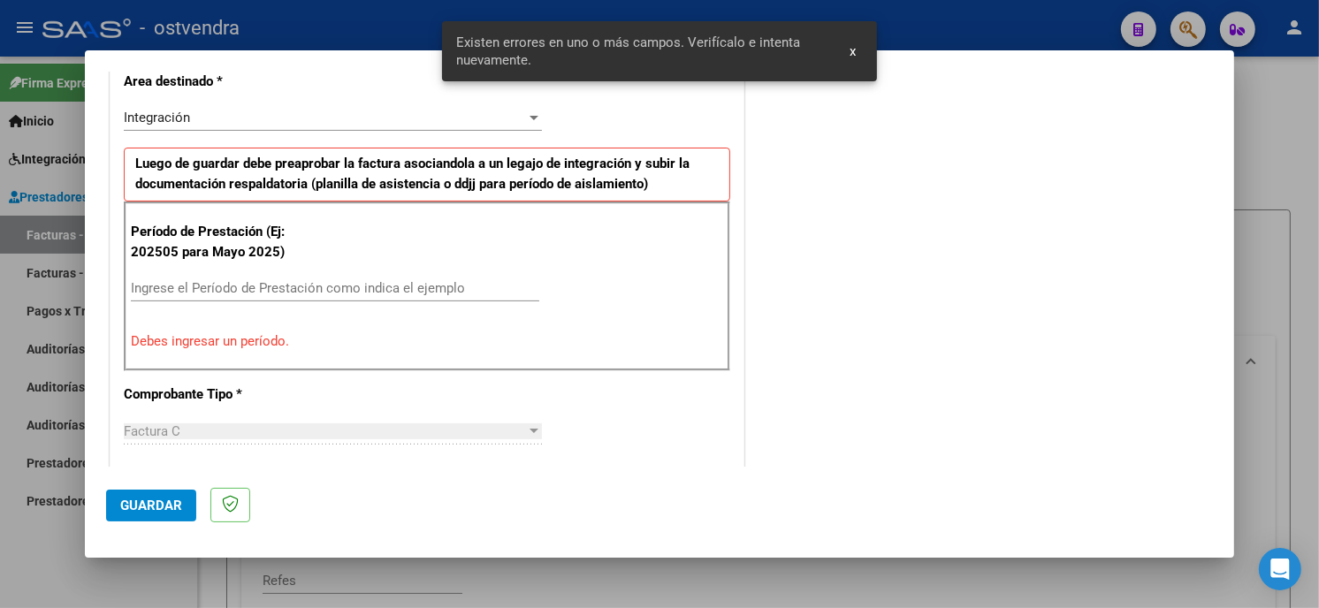
click at [364, 287] on input "Ingrese el Período de Prestación como indica el ejemplo" at bounding box center [335, 288] width 408 height 16
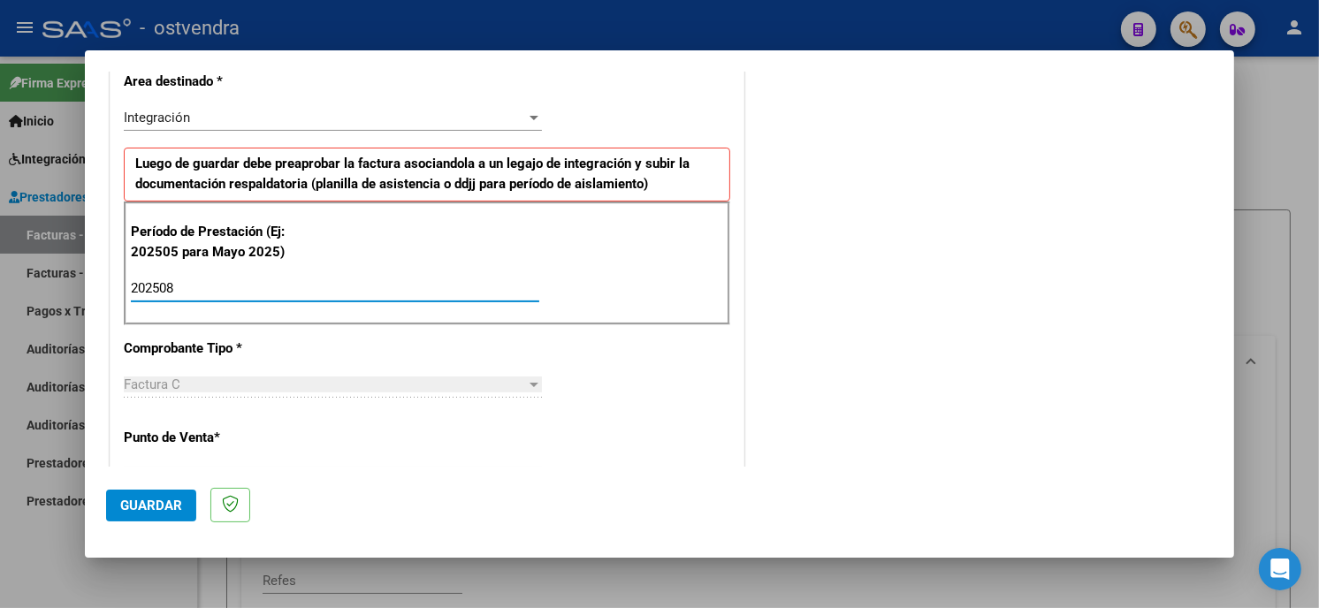
type input "202508"
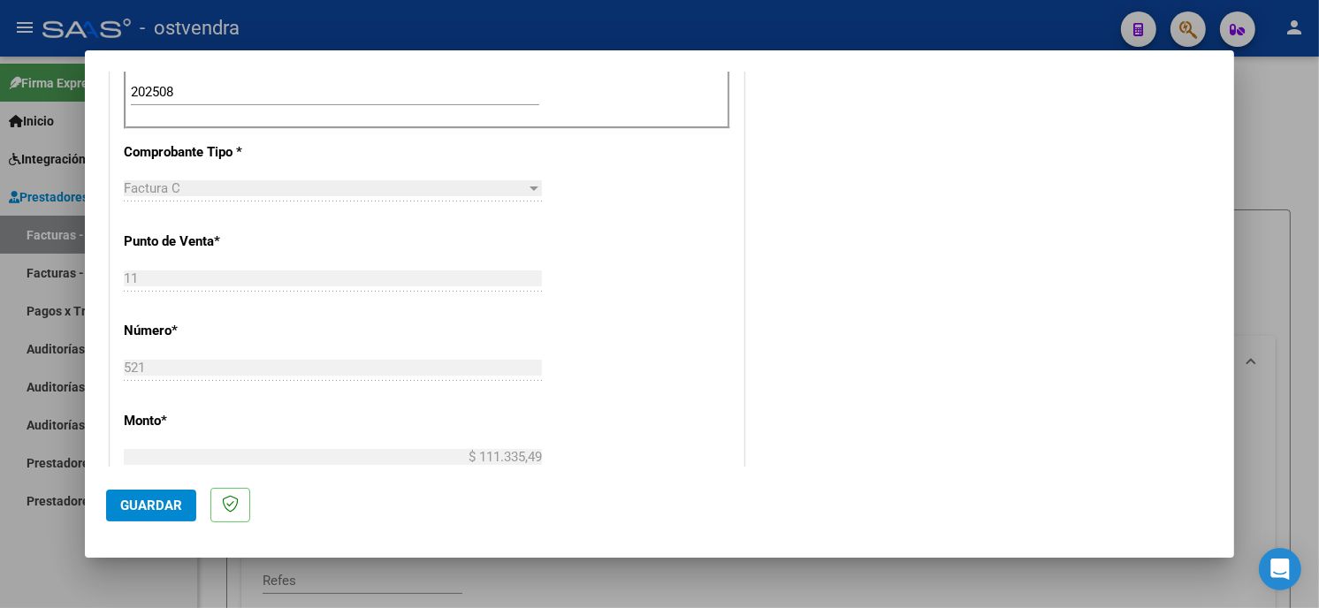
click at [152, 515] on button "Guardar" at bounding box center [151, 506] width 90 height 32
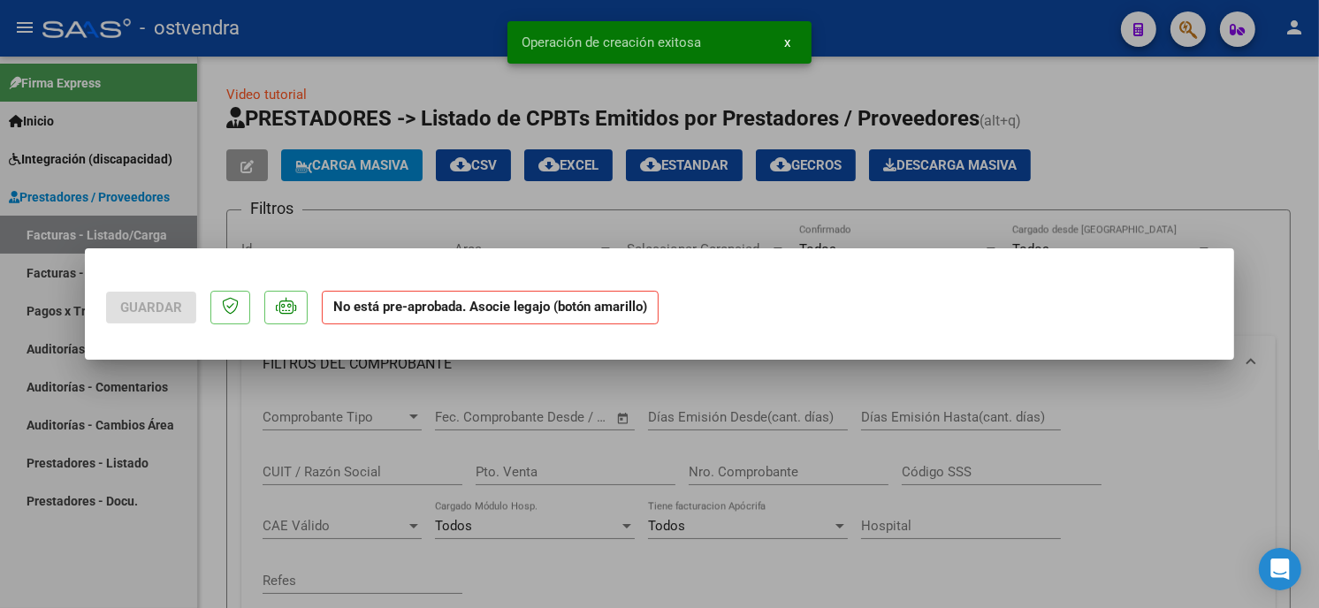
scroll to position [0, 0]
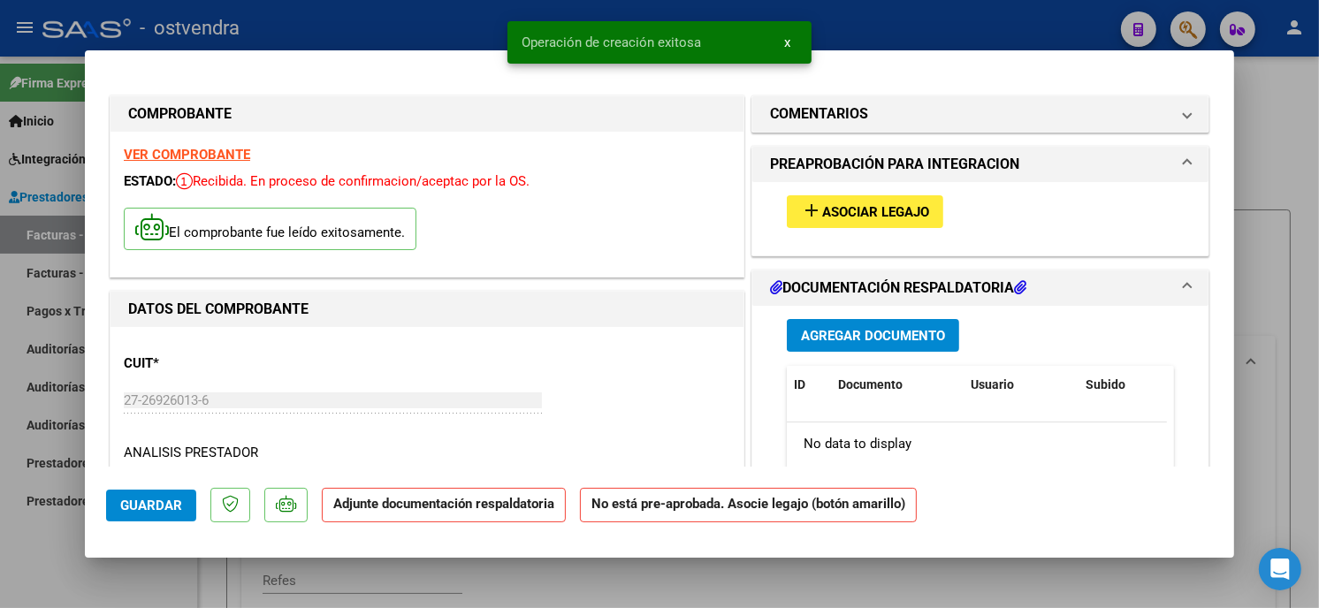
click at [909, 216] on span "Asociar Legajo" at bounding box center [875, 212] width 107 height 16
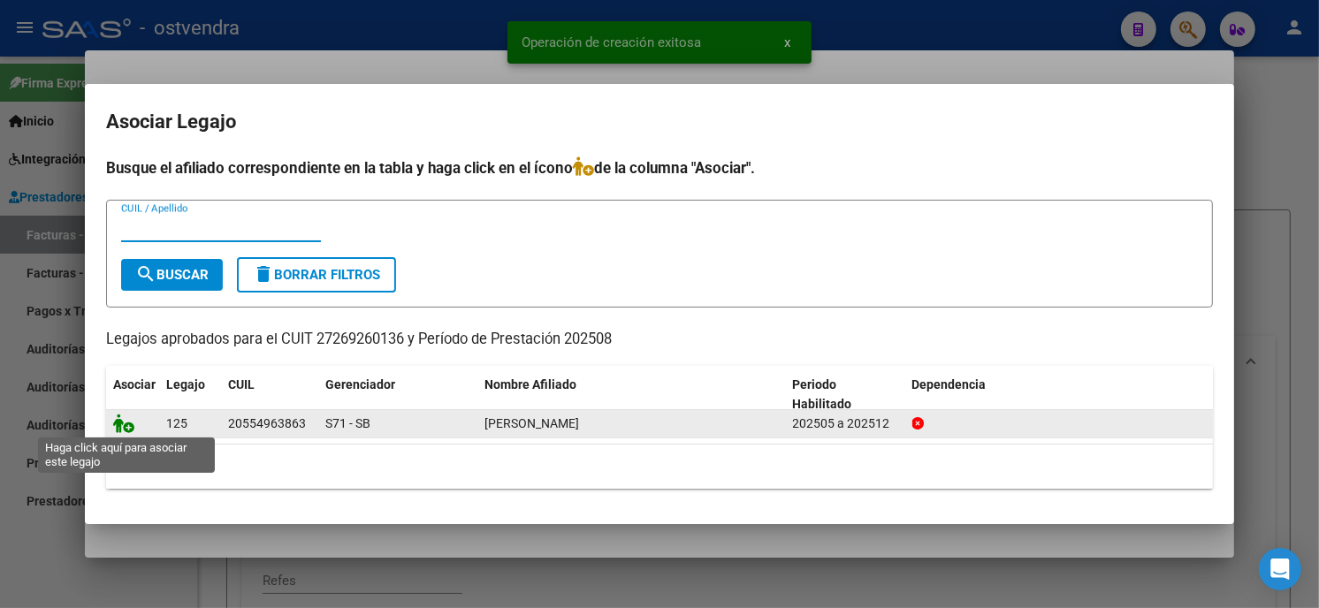
click at [115, 431] on icon at bounding box center [123, 423] width 21 height 19
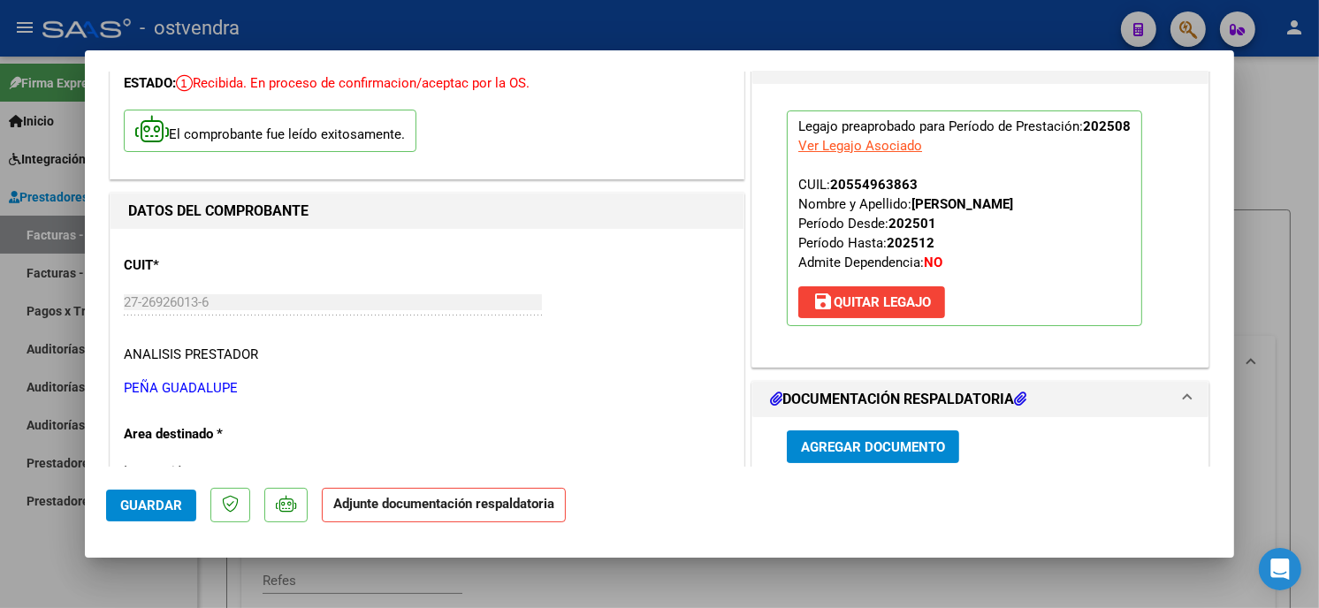
scroll to position [294, 0]
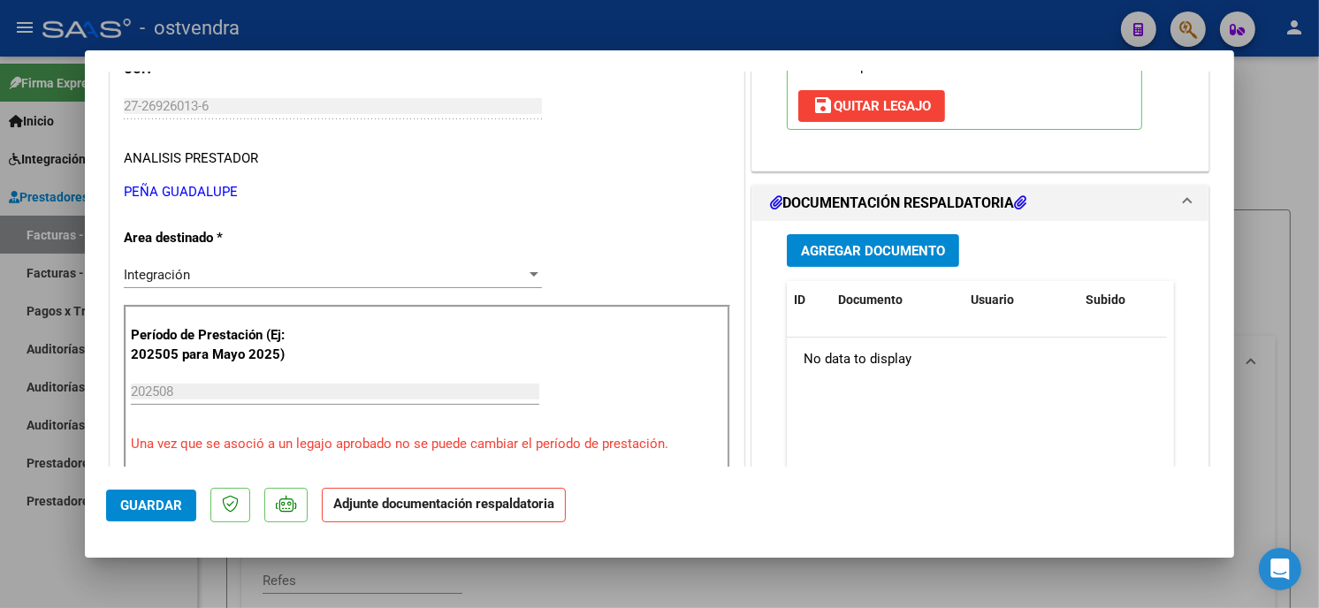
click at [929, 259] on button "Agregar Documento" at bounding box center [873, 250] width 172 height 33
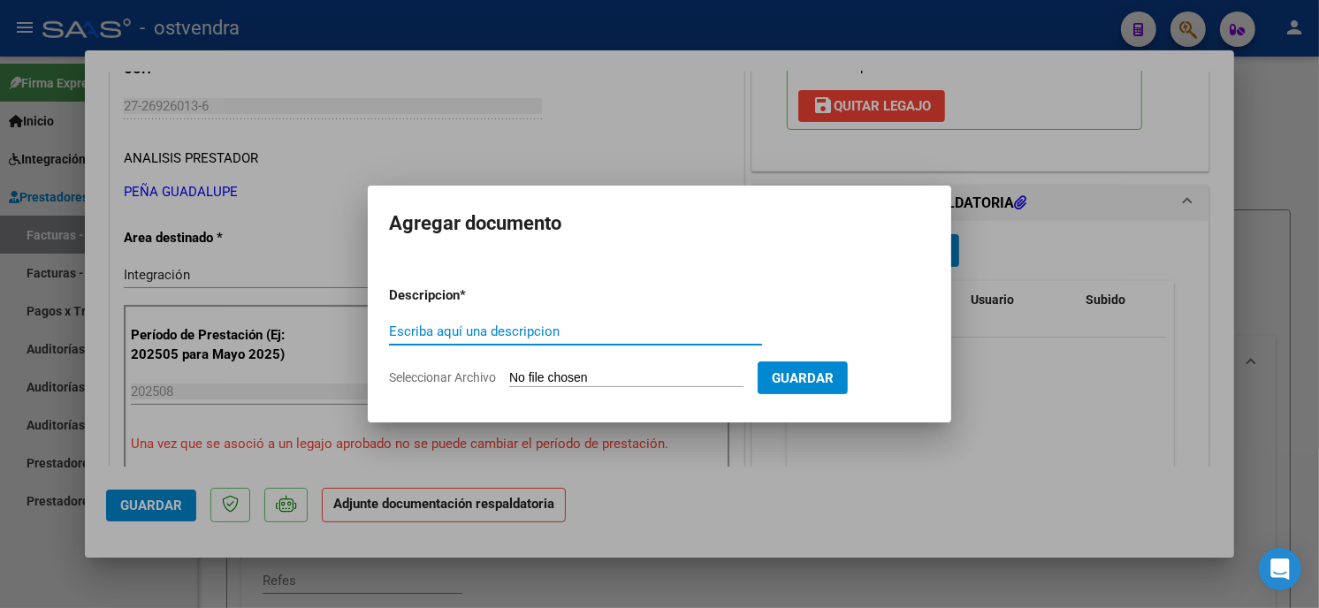
click at [636, 373] on input "Seleccionar Archivo" at bounding box center [626, 378] width 234 height 17
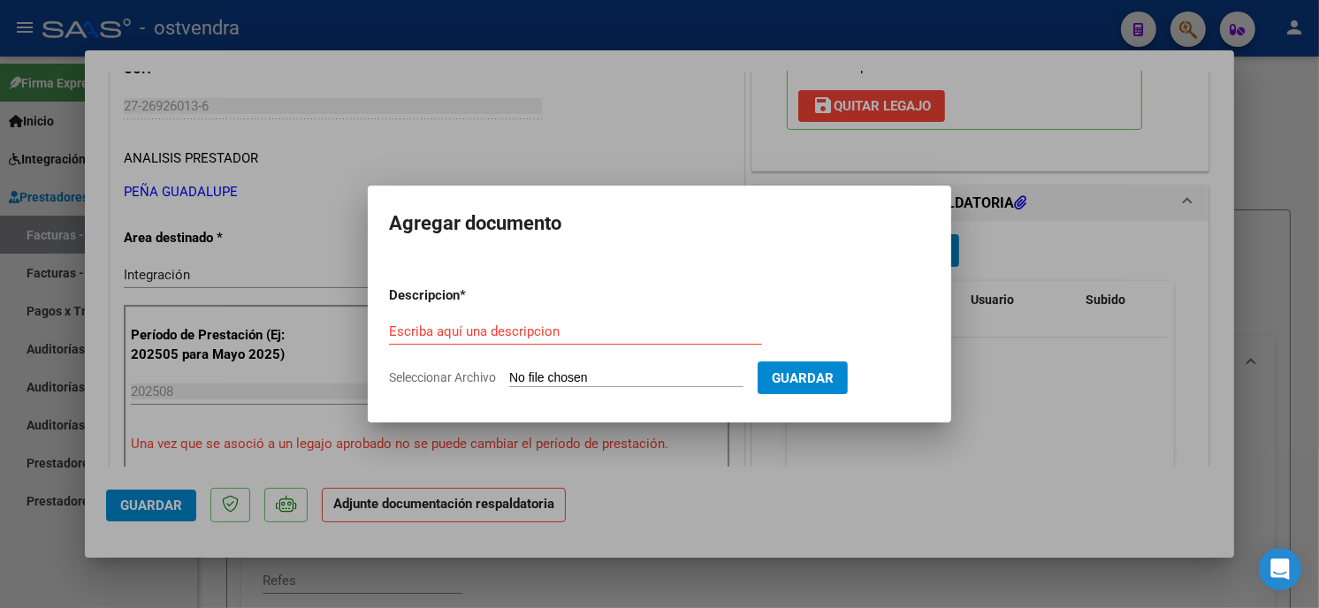
type input "C:\fakepath\ASISTENCIA C-1-521.pdf"
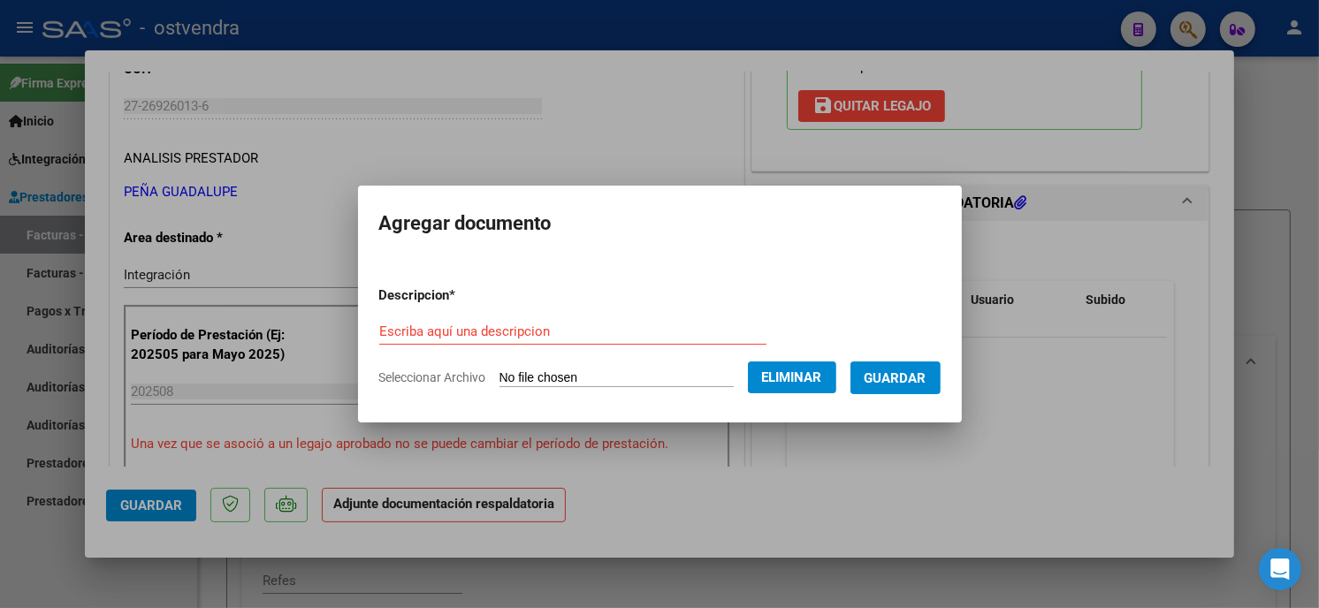
click at [584, 312] on form "Descripcion * Escriba aquí una descripcion Seleccionar Archivo Eliminar Guardar" at bounding box center [659, 336] width 561 height 129
click at [593, 331] on input "Escriba aquí una descripcion" at bounding box center [572, 332] width 387 height 16
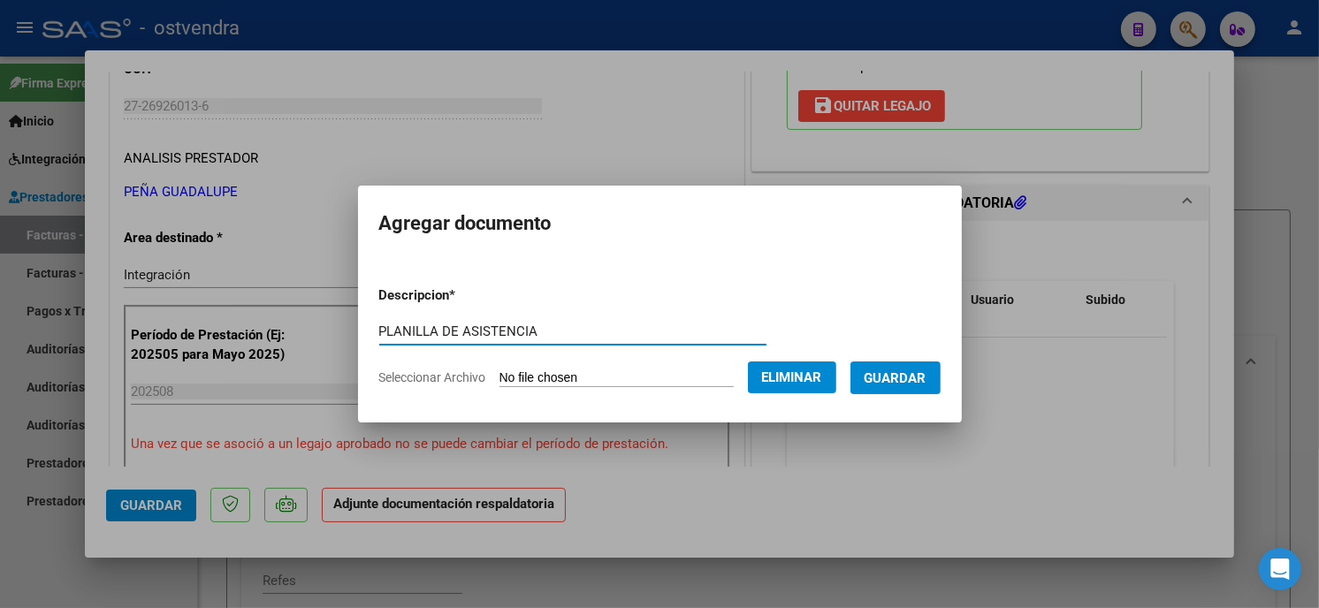
type input "PLANILLA DE ASISTENCIA"
click at [926, 372] on button "Guardar" at bounding box center [895, 378] width 90 height 33
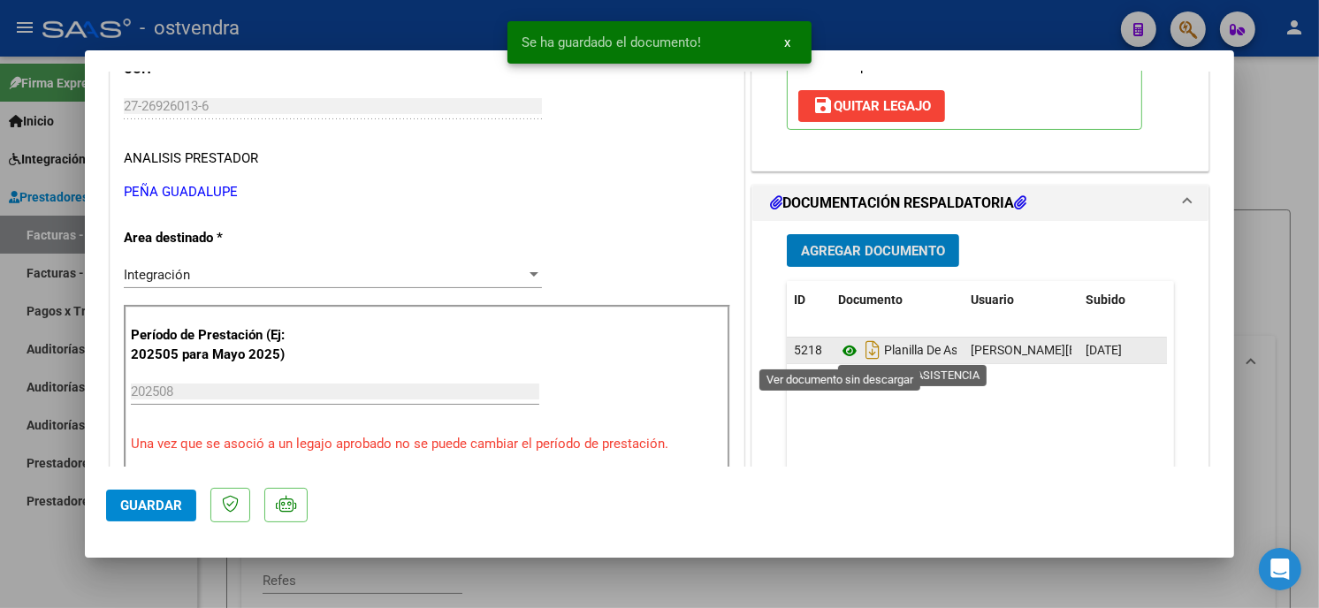
click at [838, 346] on icon at bounding box center [849, 350] width 23 height 21
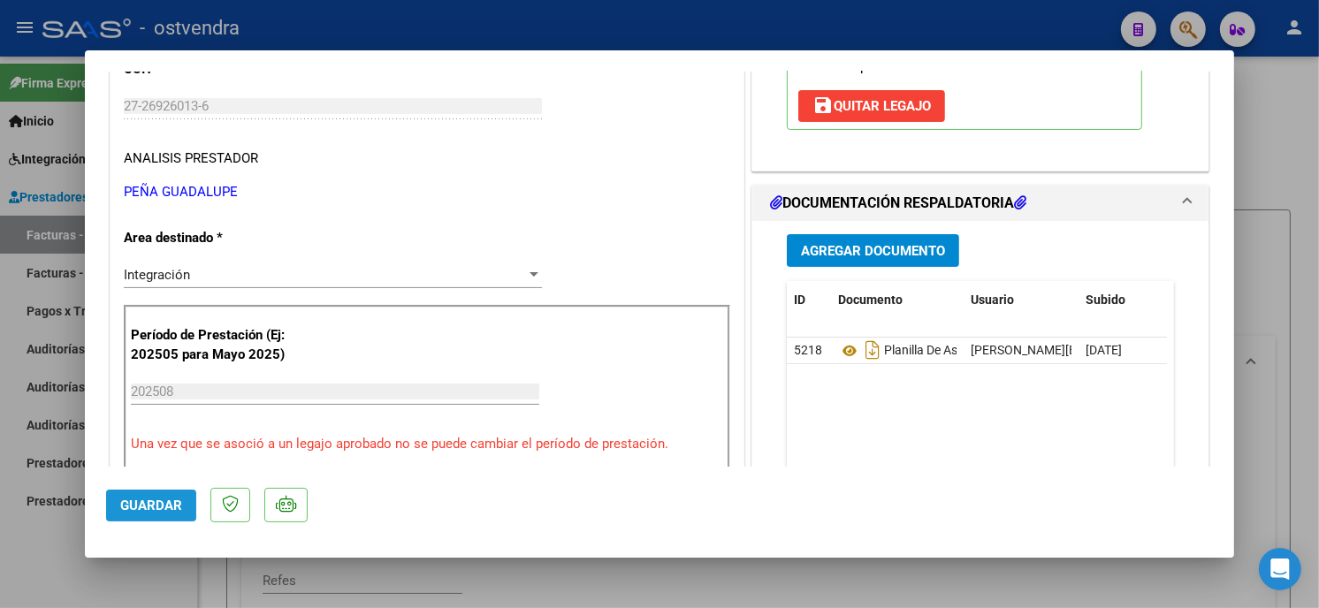
click at [159, 506] on span "Guardar" at bounding box center [151, 506] width 62 height 16
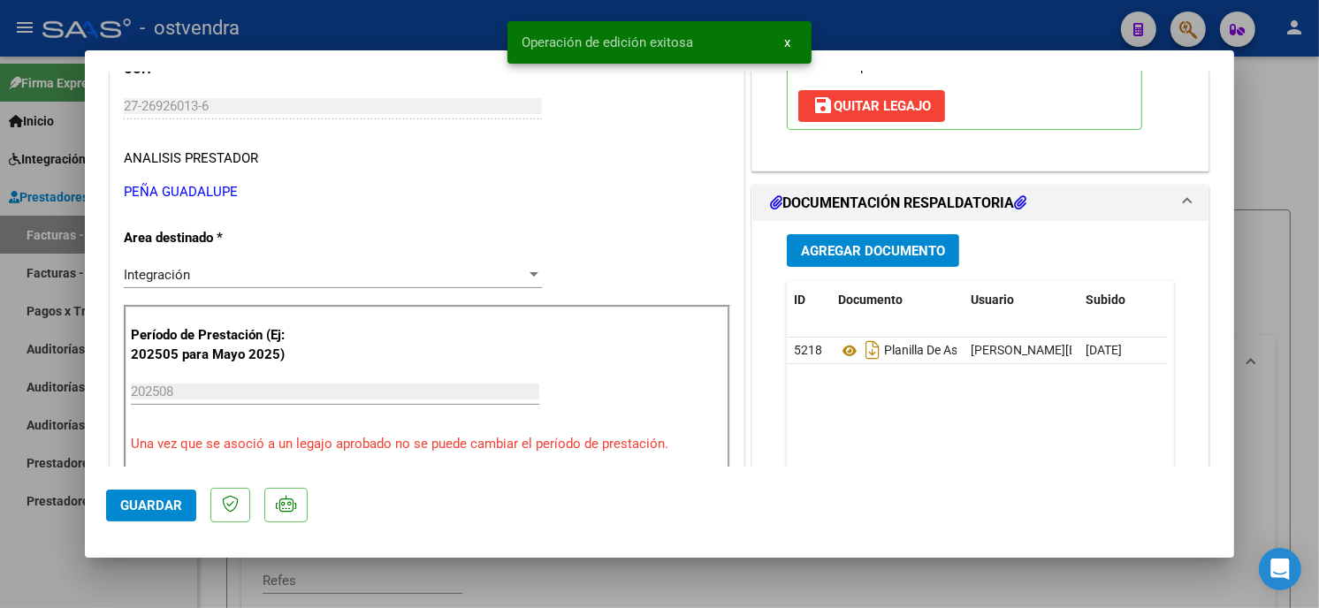
click at [963, 23] on div at bounding box center [659, 304] width 1319 height 608
type input "$ 0,00"
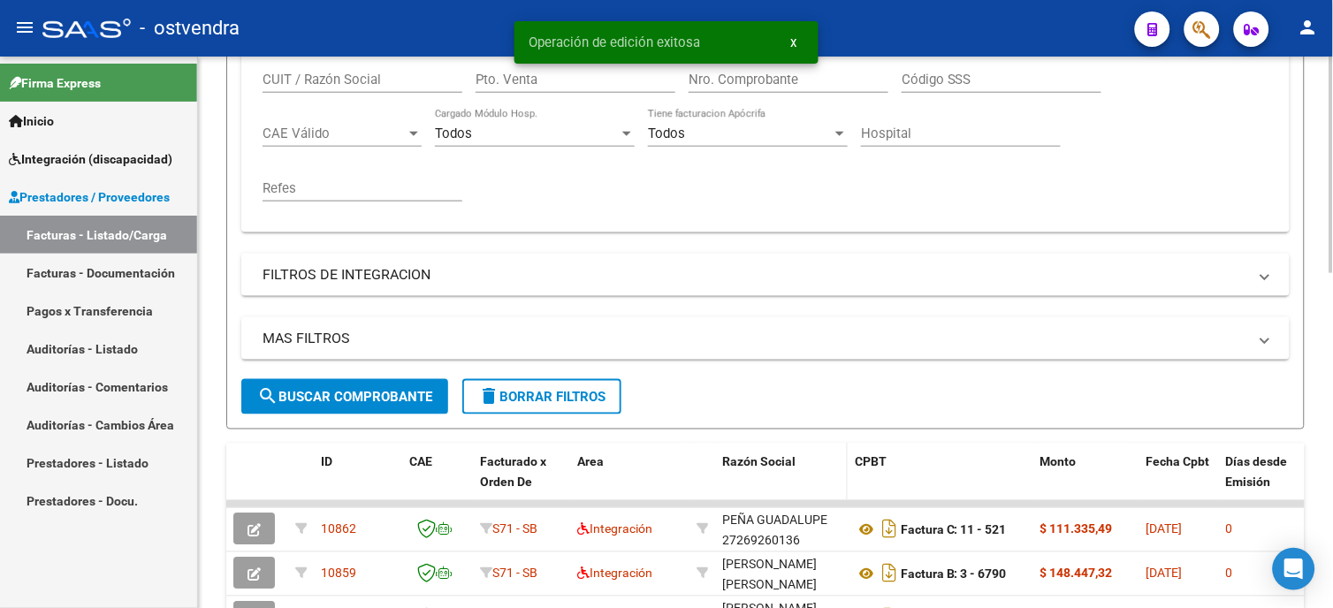
scroll to position [491, 0]
